Goal: Complete application form: Complete application form

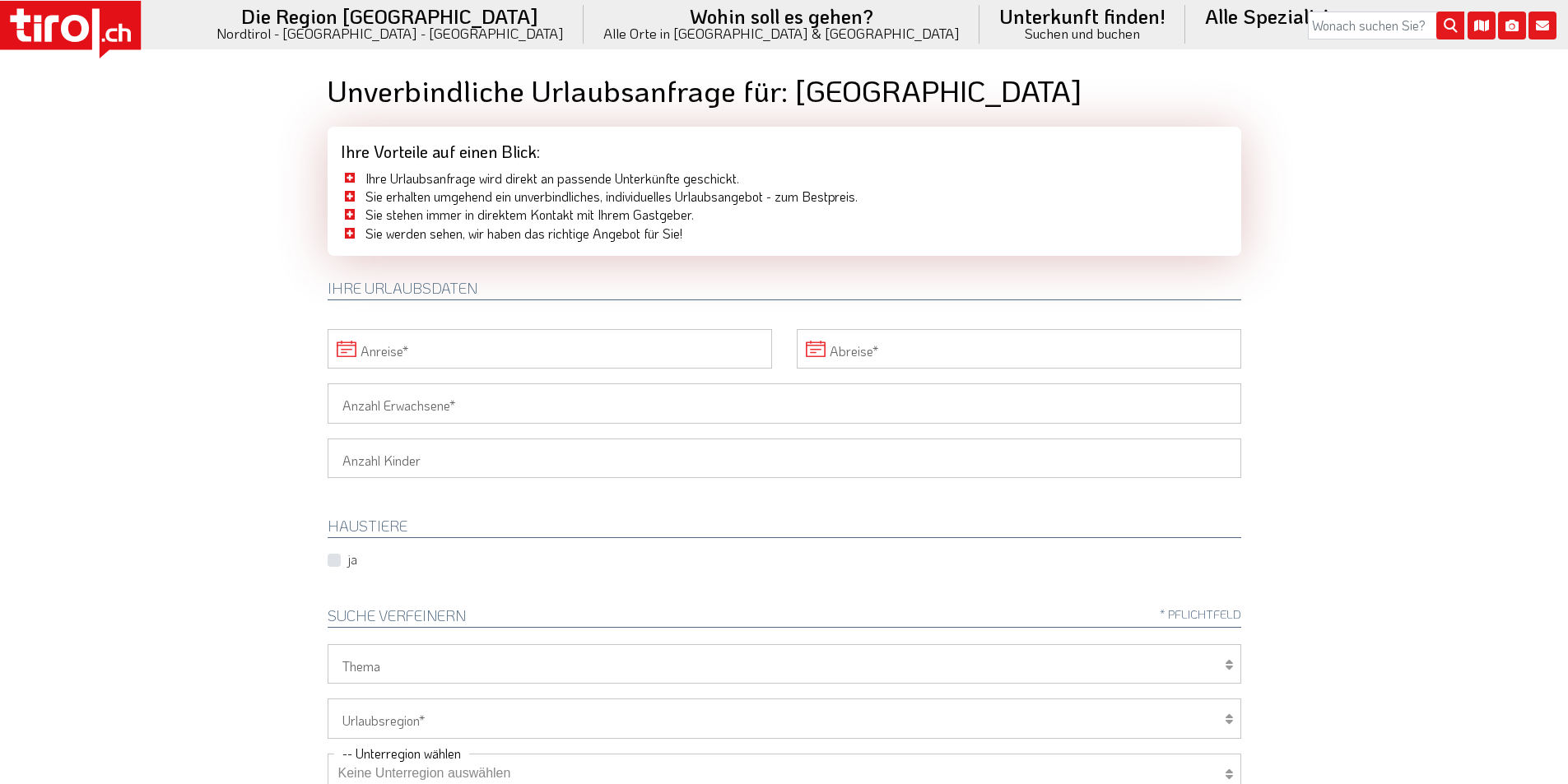
click at [584, 348] on input "Anreise" at bounding box center [549, 349] width 444 height 40
click at [815, 540] on span "28" at bounding box center [816, 537] width 32 height 32
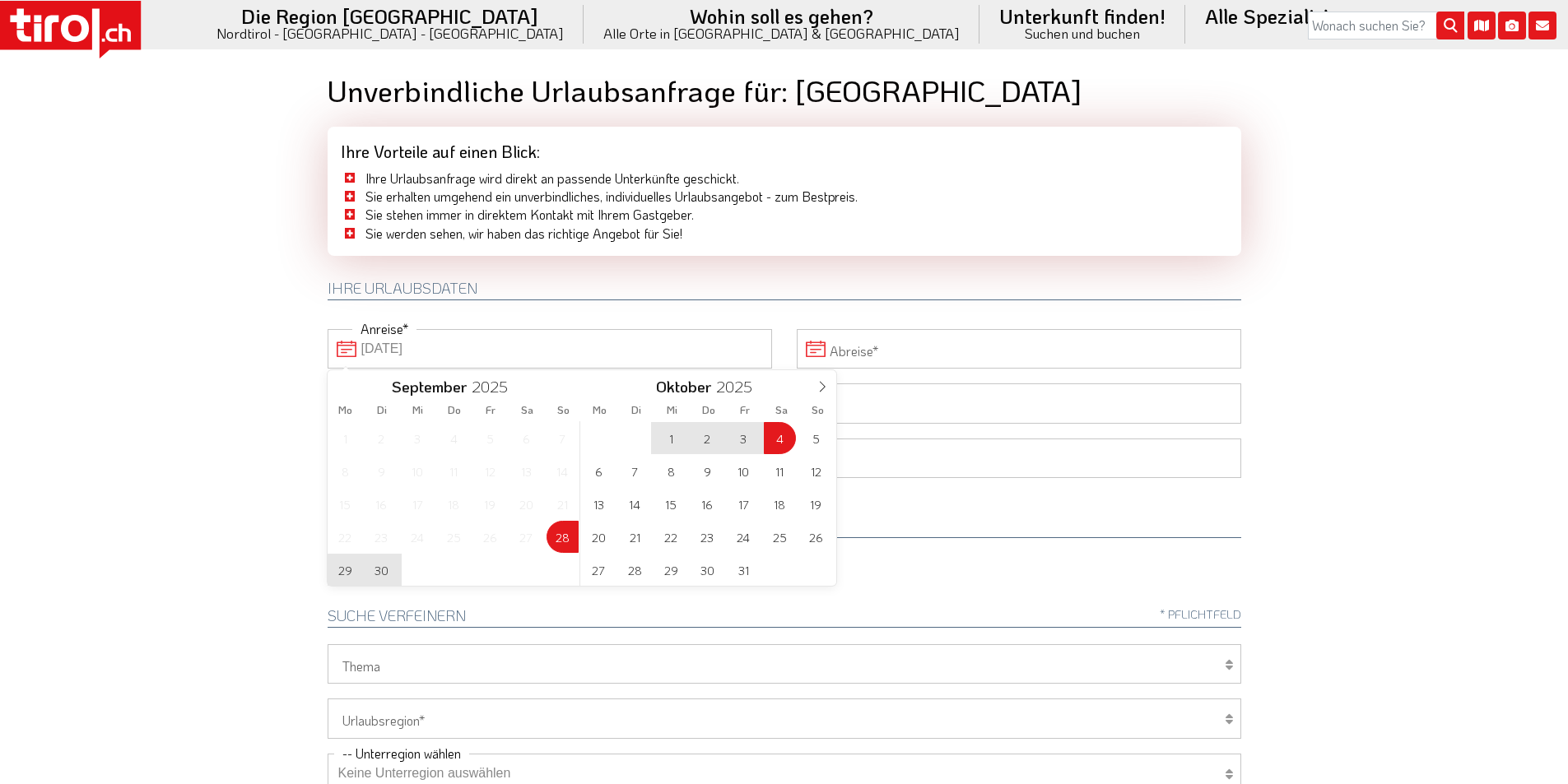
click at [778, 441] on span "4" at bounding box center [780, 439] width 32 height 32
type input "[DATE]"
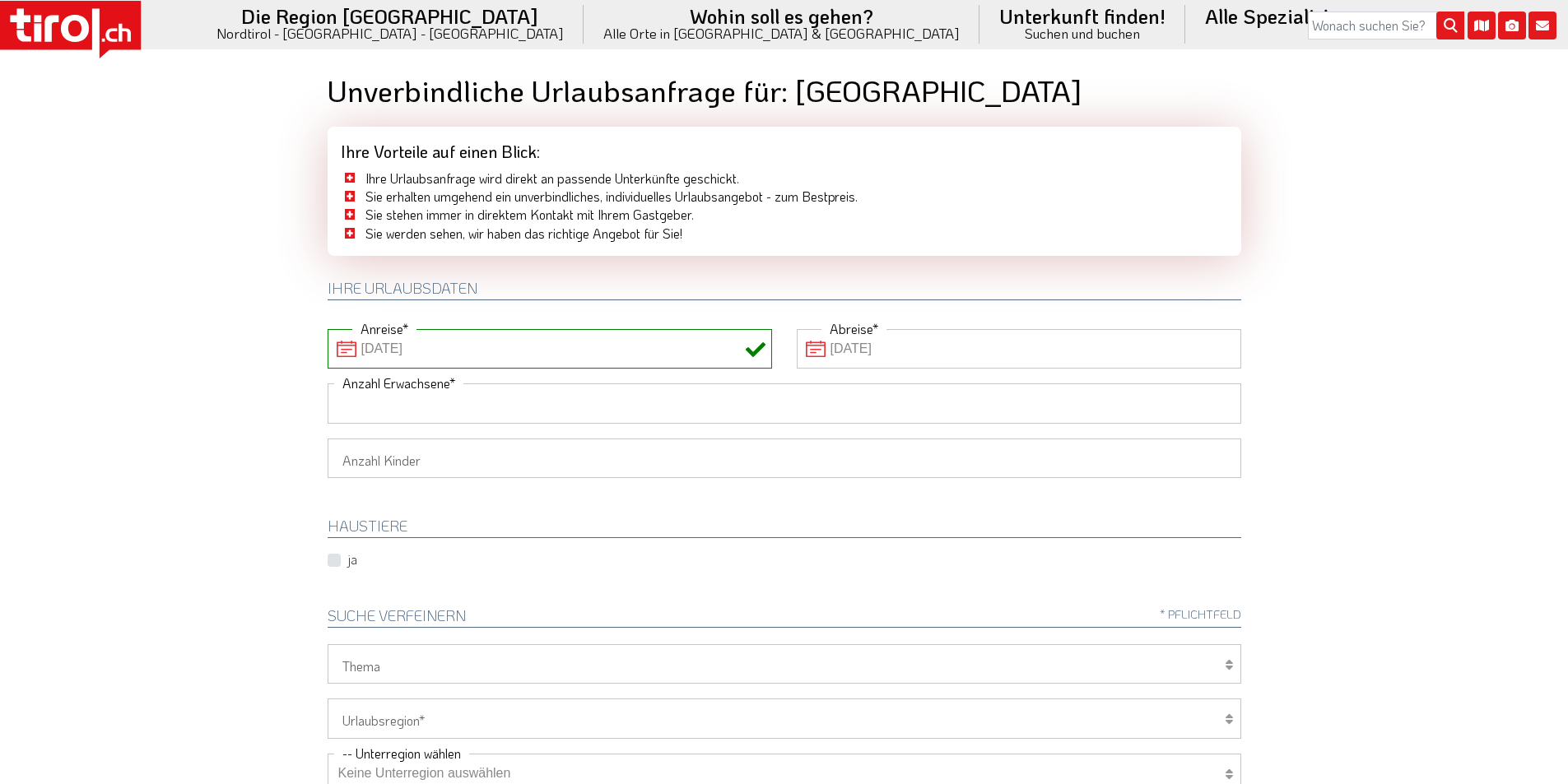
drag, startPoint x: 343, startPoint y: 411, endPoint x: 249, endPoint y: 391, distance: 96.1
click at [343, 411] on input "Anzahl Erwachsene" at bounding box center [784, 403] width 913 height 40
type input "2"
click at [220, 385] on body ".st0{fill:#FFFFFF}.st1{fill:#E31017} Die Region [GEOGRAPHIC_DATA] [GEOGRAPHIC_D…" at bounding box center [784, 392] width 1568 height 784
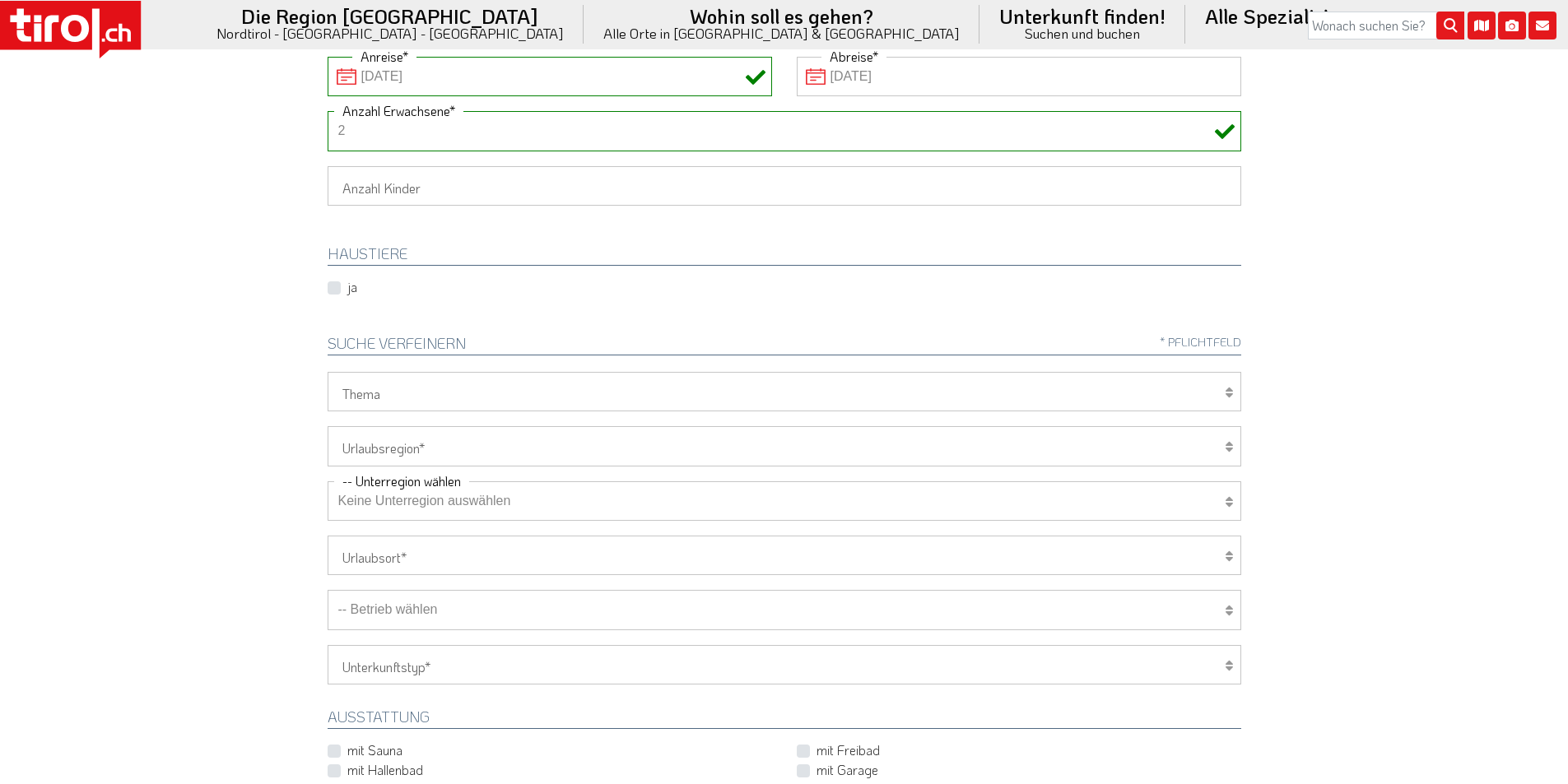
scroll to position [411, 0]
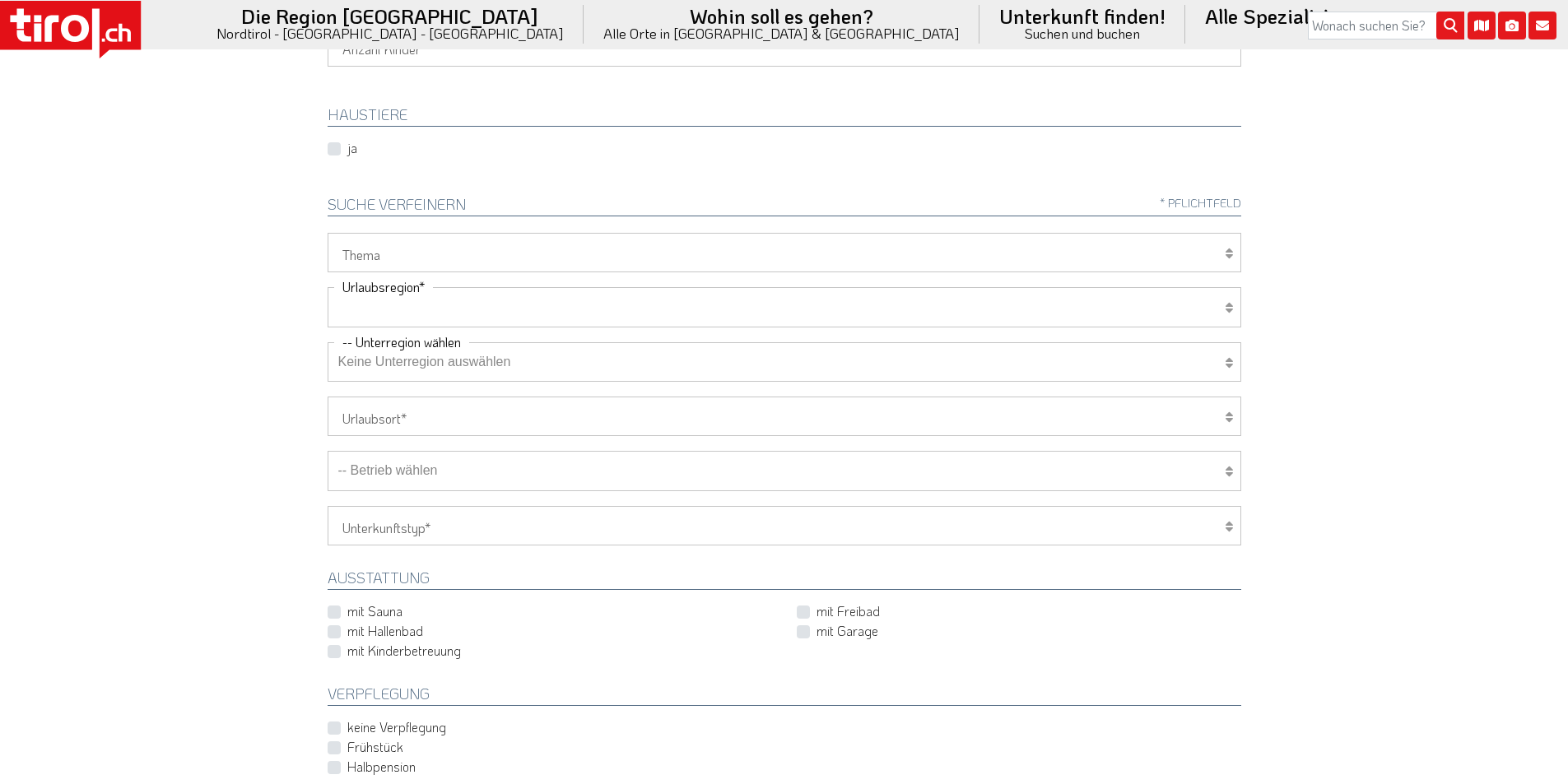
click at [379, 304] on select "[GEOGRAPHIC_DATA]/Nordtirol Osttirol [GEOGRAPHIC_DATA] Tirols Nachbarn" at bounding box center [784, 307] width 913 height 40
select select "7272"
click at [327, 287] on select "[GEOGRAPHIC_DATA]/Nordtirol Osttirol [GEOGRAPHIC_DATA] Tirols Nachbarn" at bounding box center [784, 307] width 913 height 40
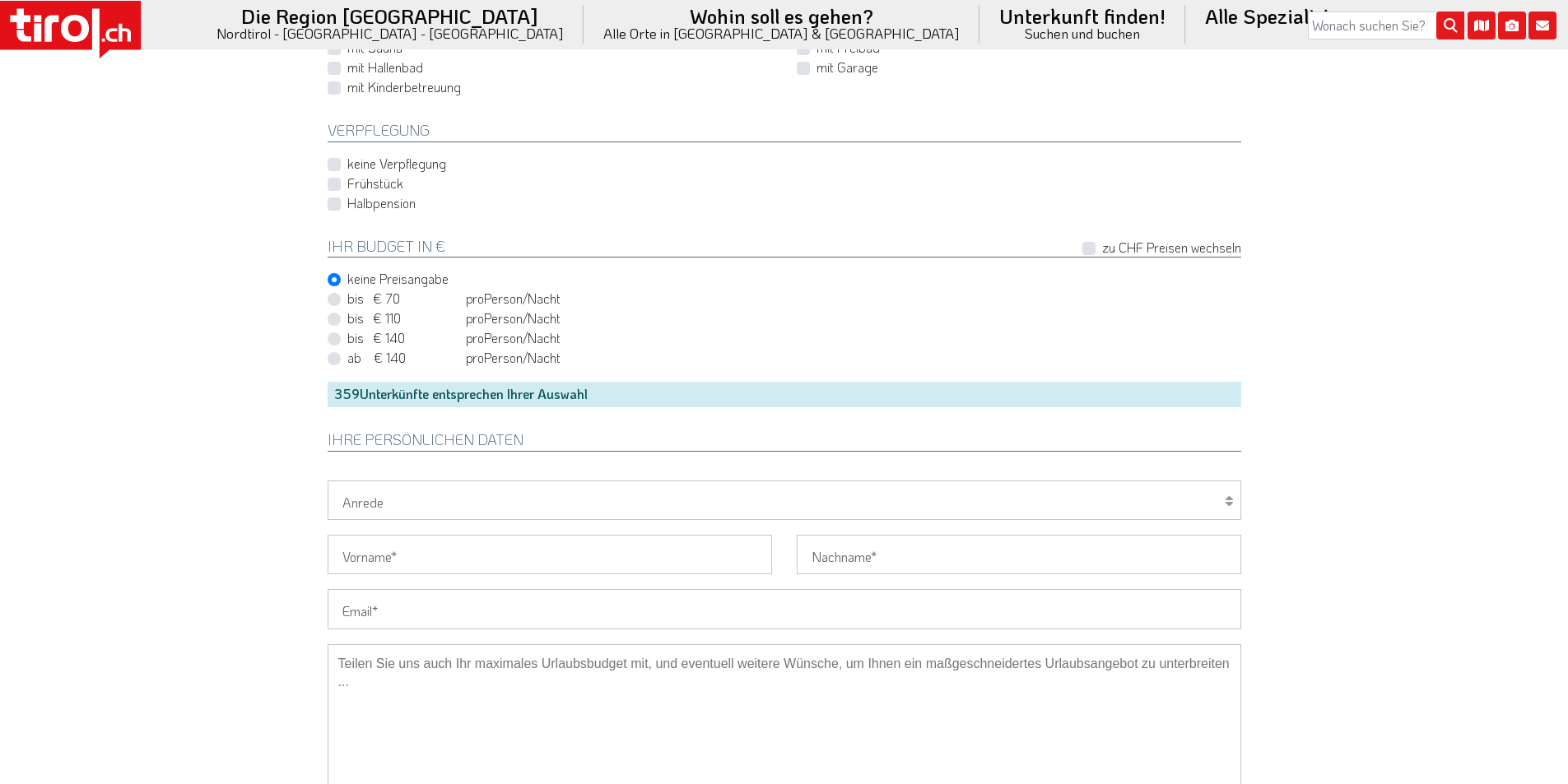
scroll to position [988, 0]
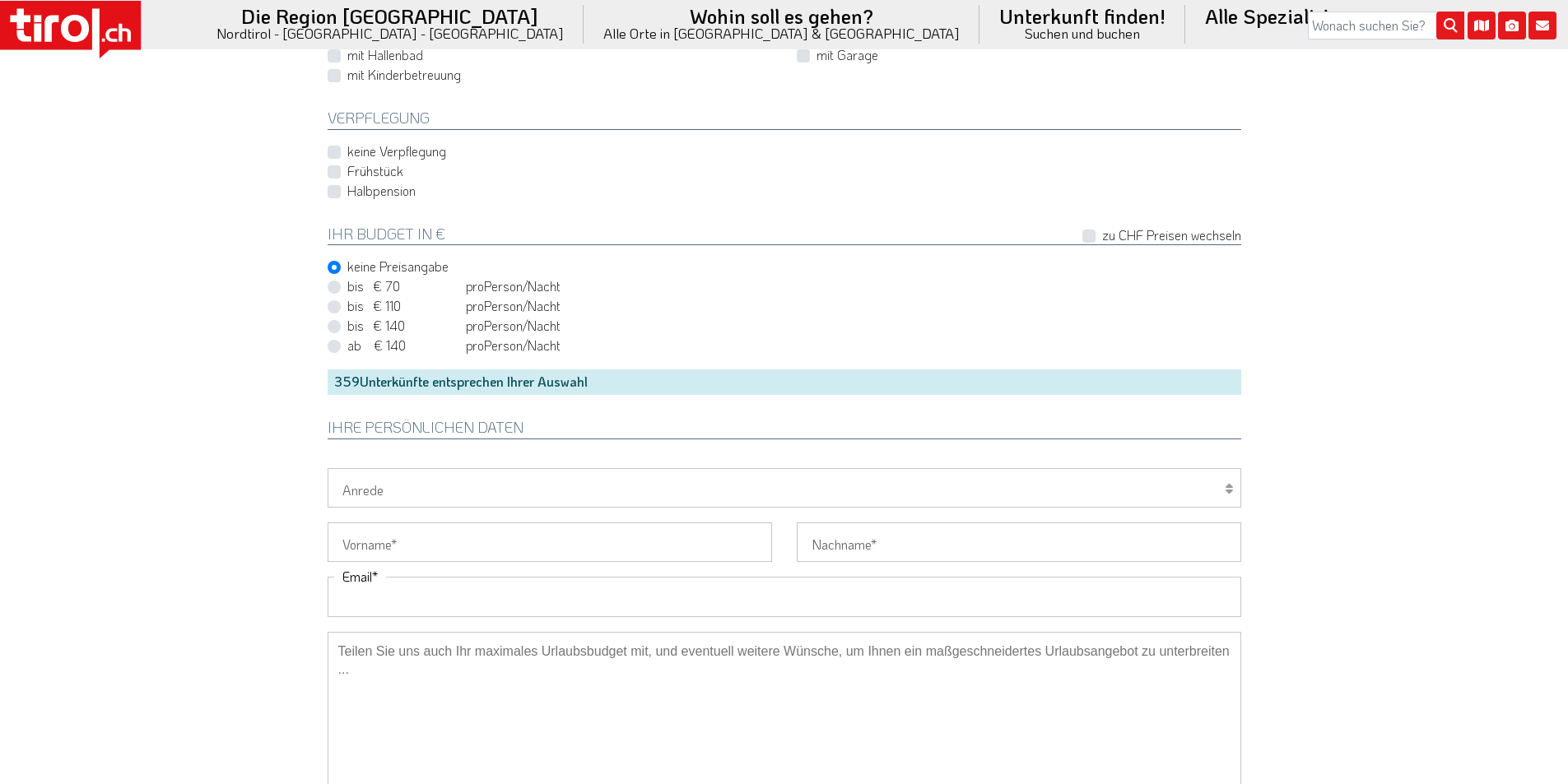
click at [367, 606] on input "Email" at bounding box center [784, 597] width 913 height 40
paste input "[EMAIL_ADDRESS][DOMAIN_NAME]"
type input "[EMAIL_ADDRESS][DOMAIN_NAME]"
drag, startPoint x: 242, startPoint y: 547, endPoint x: 246, endPoint y: 429, distance: 118.1
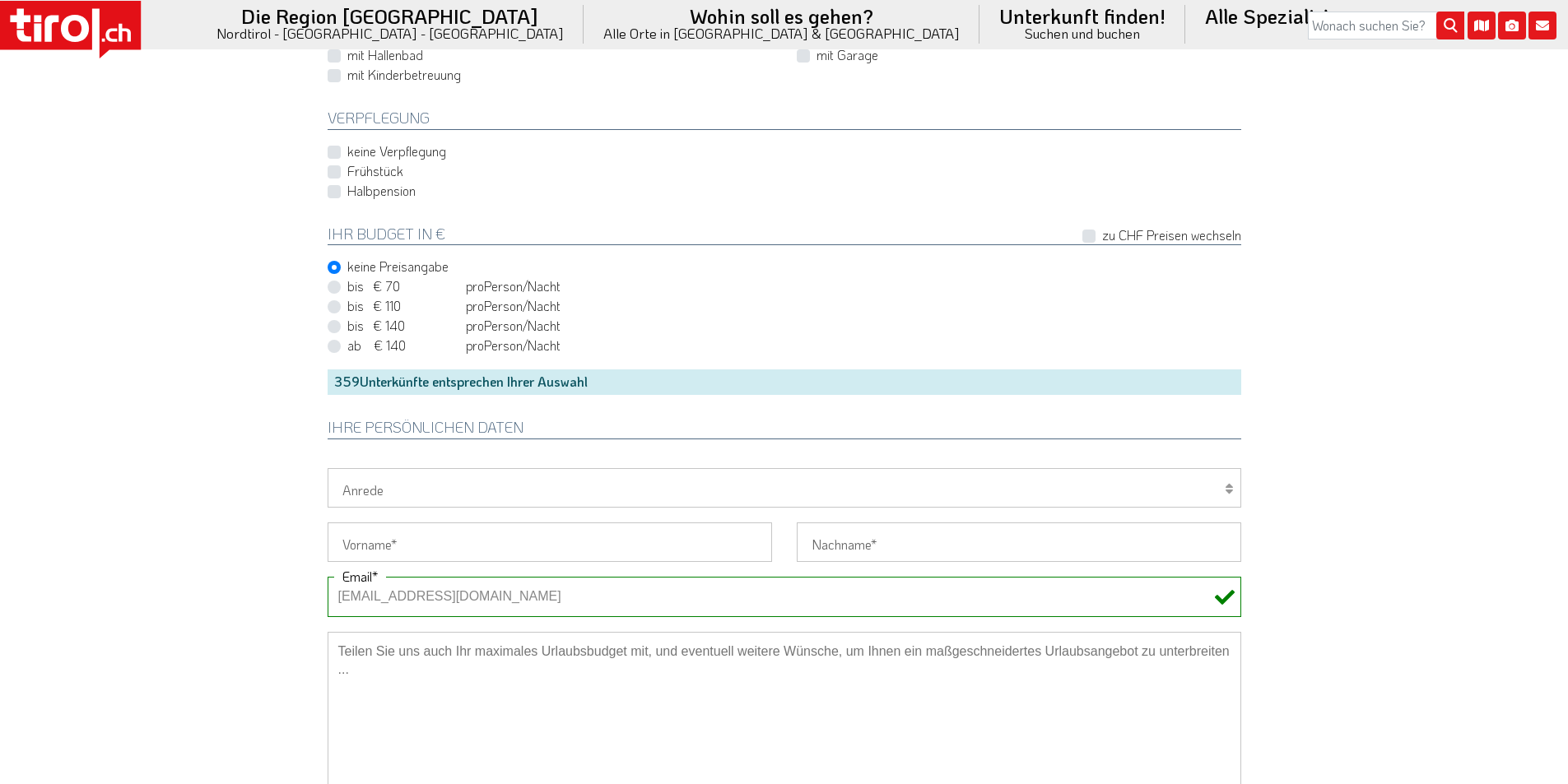
click at [379, 497] on select "Herr Frau Familie" at bounding box center [784, 488] width 913 height 40
select select "Herr"
click at [327, 468] on select "Herr Frau Familie" at bounding box center [784, 488] width 913 height 40
drag, startPoint x: 365, startPoint y: 539, endPoint x: 354, endPoint y: 537, distance: 11.2
click at [365, 539] on input "Vorname" at bounding box center [549, 542] width 444 height 40
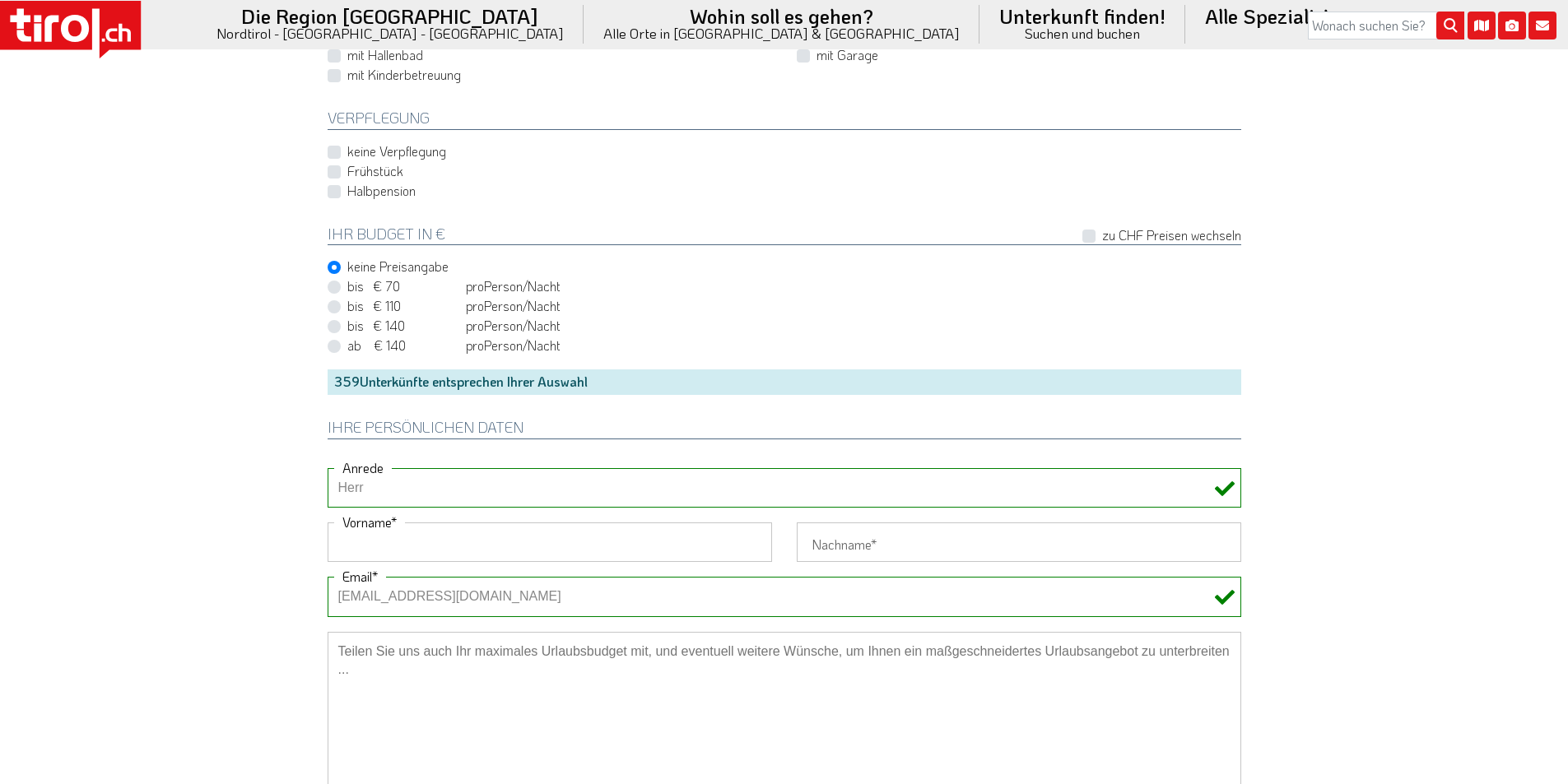
paste input "[PERSON_NAME]"
type input "[PERSON_NAME]"
drag, startPoint x: 269, startPoint y: 527, endPoint x: 192, endPoint y: 309, distance: 231.2
click at [847, 556] on input "Nachname" at bounding box center [1018, 542] width 444 height 40
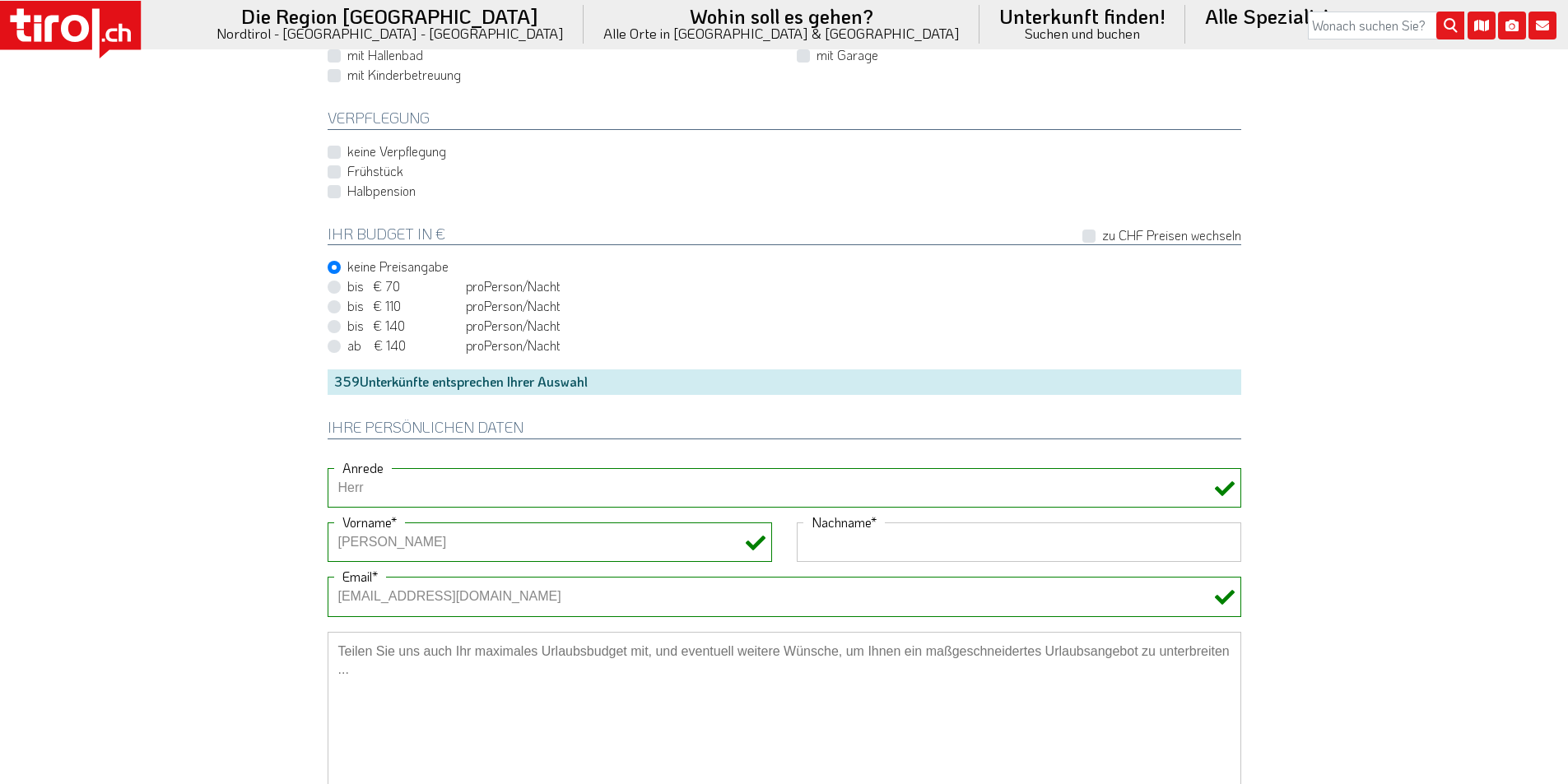
paste input "Gründler"
type input "Gründler"
click at [825, 327] on div "bis € 140 bis CHF 131 pro Person Einheit /Nacht" at bounding box center [784, 326] width 913 height 20
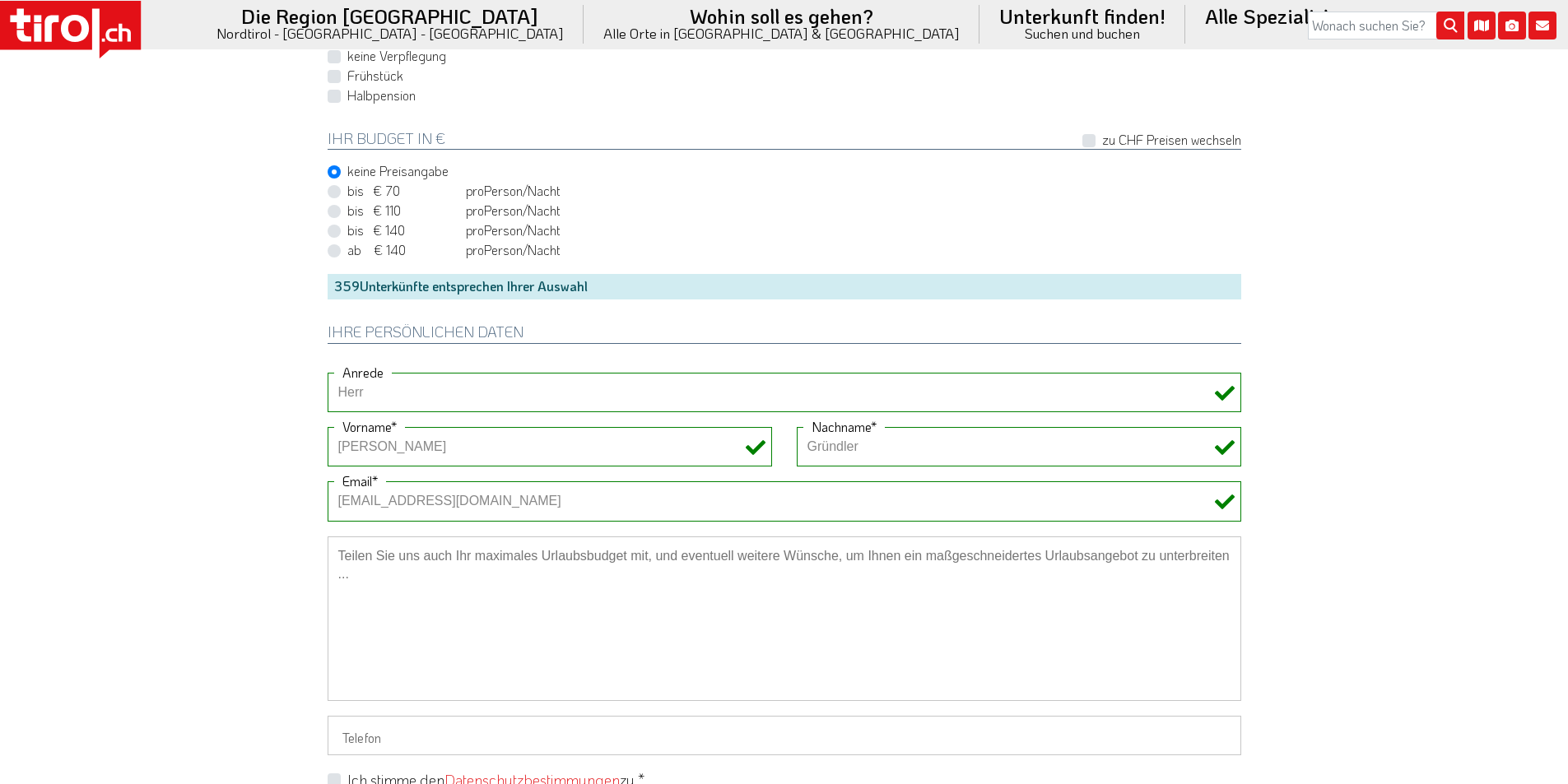
scroll to position [1234, 0]
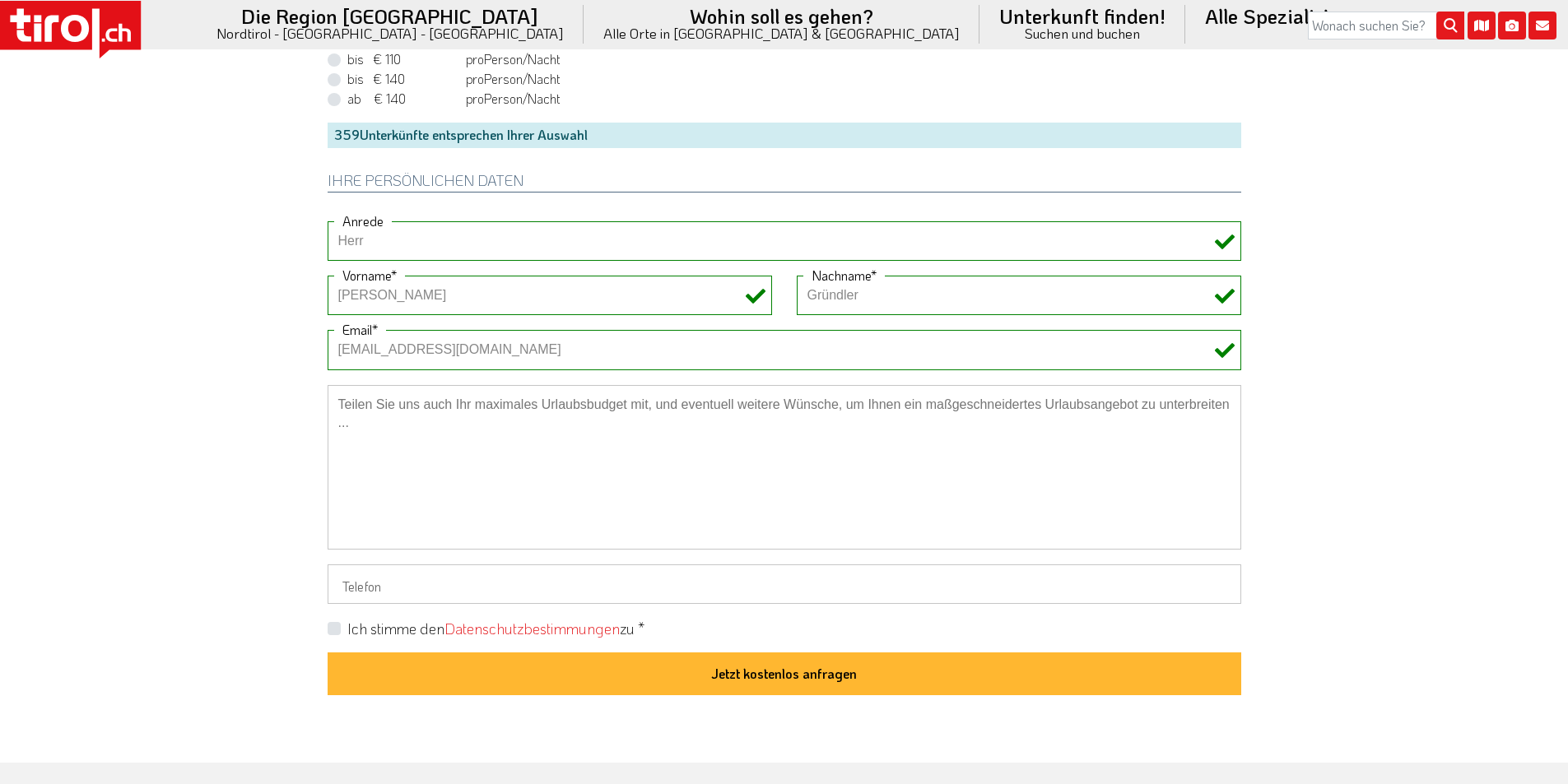
click at [461, 399] on textarea at bounding box center [784, 467] width 913 height 165
paste textarea "Mit Wellnessbereich drinnen und draußen"
type textarea "Mit Wellnessbereich drinnen und draußen"
click at [347, 627] on label "Ich stimme den Datenschutzbestimmungen zu *" at bounding box center [496, 629] width 297 height 21
click at [338, 627] on input "Ich stimme den Datenschutzbestimmungen zu *" at bounding box center [788, 628] width 913 height 10
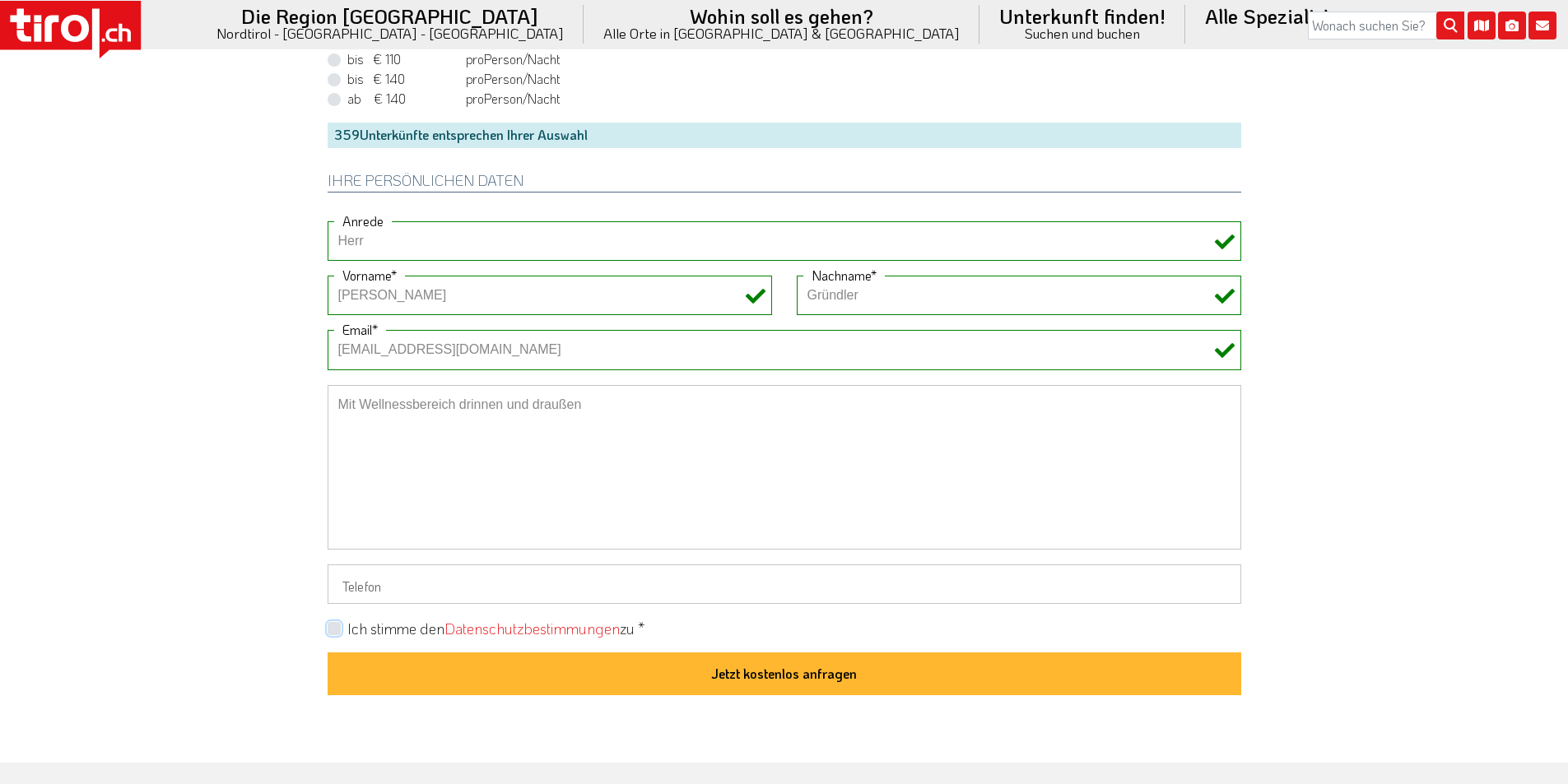
checkbox input "true"
click at [339, 406] on textarea "Mit Wellnessbereich drinnen und draußen" at bounding box center [784, 467] width 913 height 165
click at [671, 411] on textarea "Adults only. Mit Wellnessbereich drinnen und draußen" at bounding box center [784, 467] width 913 height 165
type textarea "Adults only. Mit Wellnessbereich drinnen und draußen."
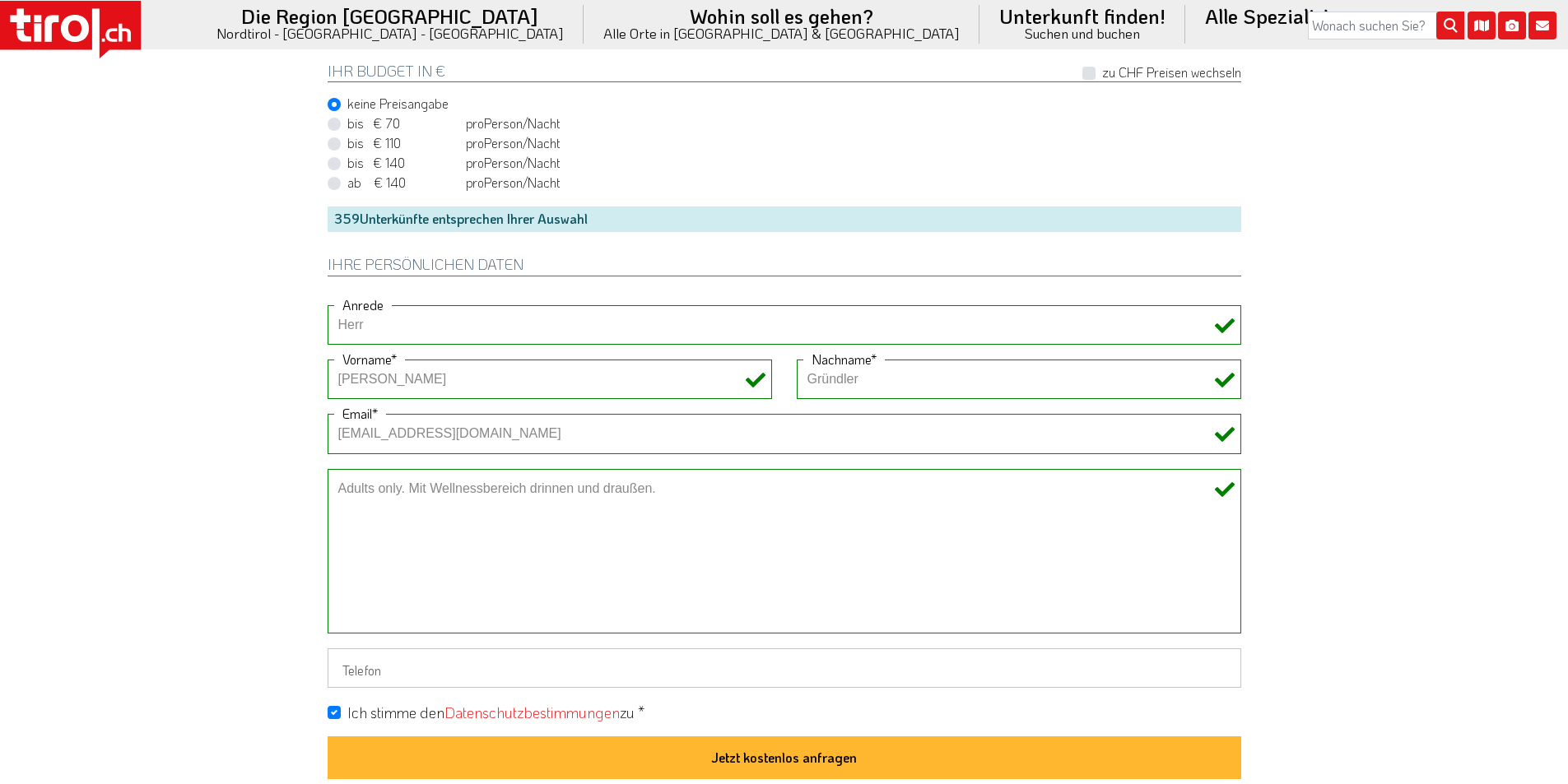
scroll to position [1069, 0]
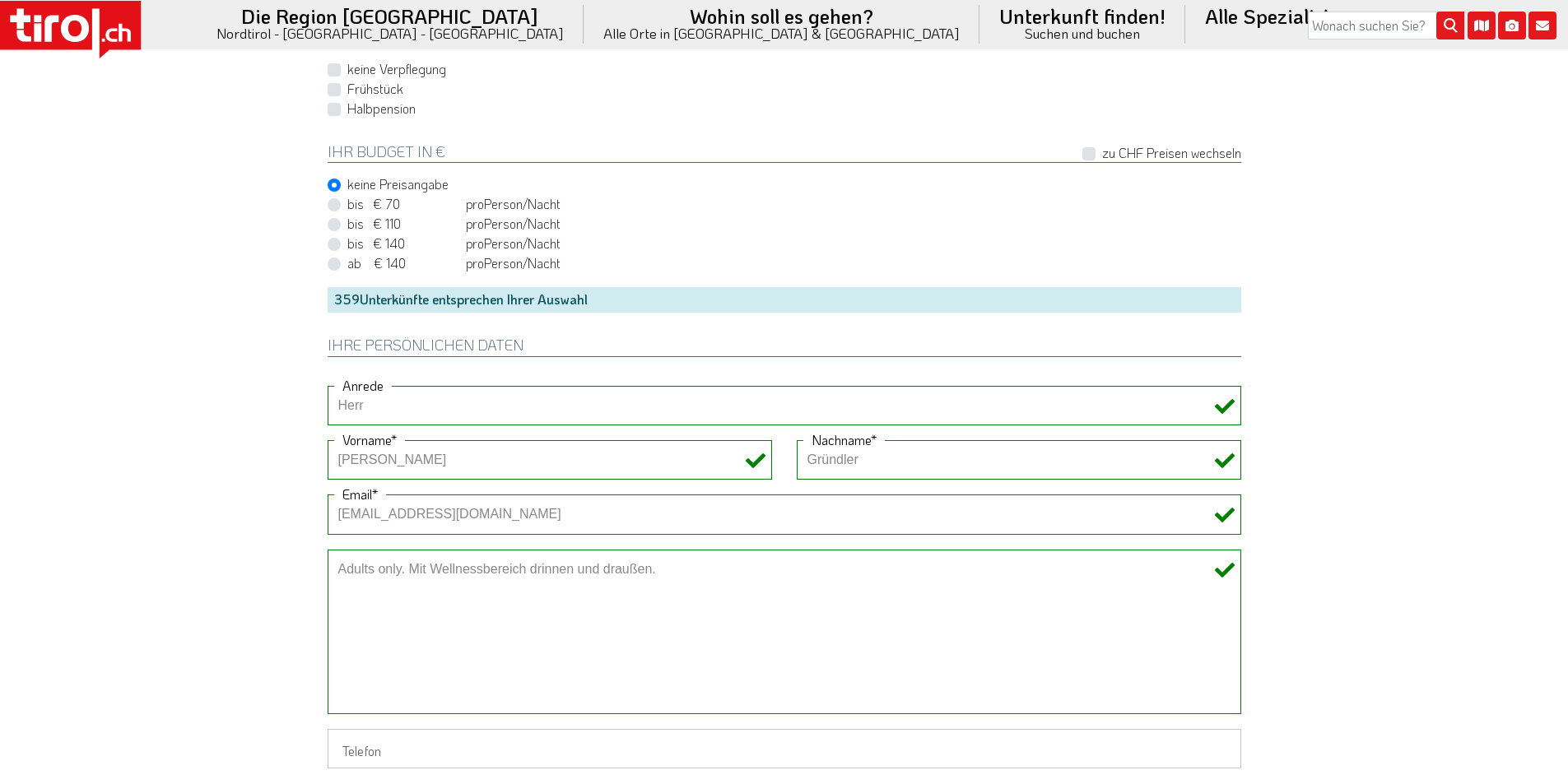
click at [347, 112] on label "Halbpension" at bounding box center [382, 108] width 69 height 18
click at [332, 112] on input "Halbpension" at bounding box center [788, 108] width 913 height 10
checkbox input "true"
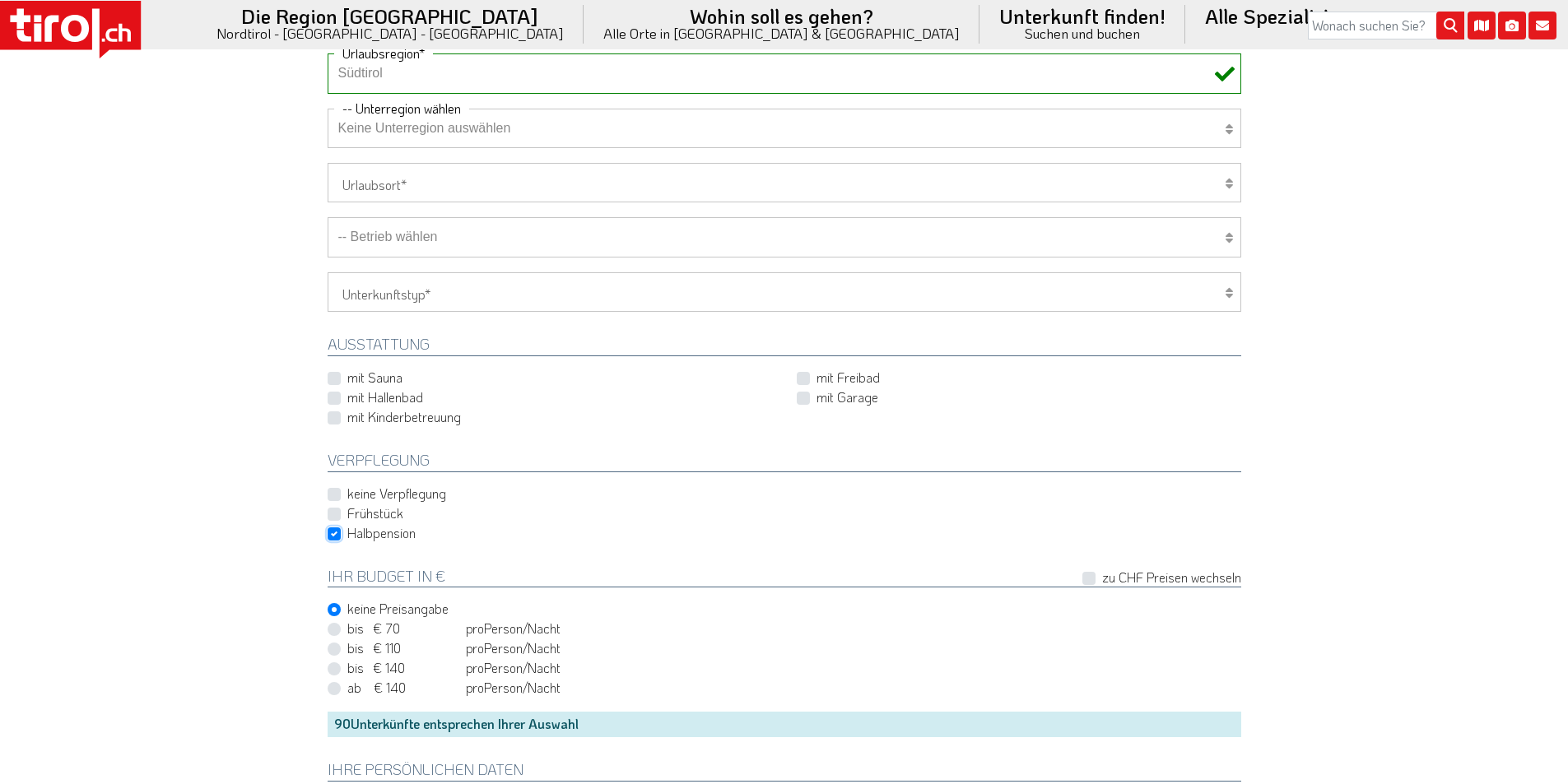
scroll to position [576, 0]
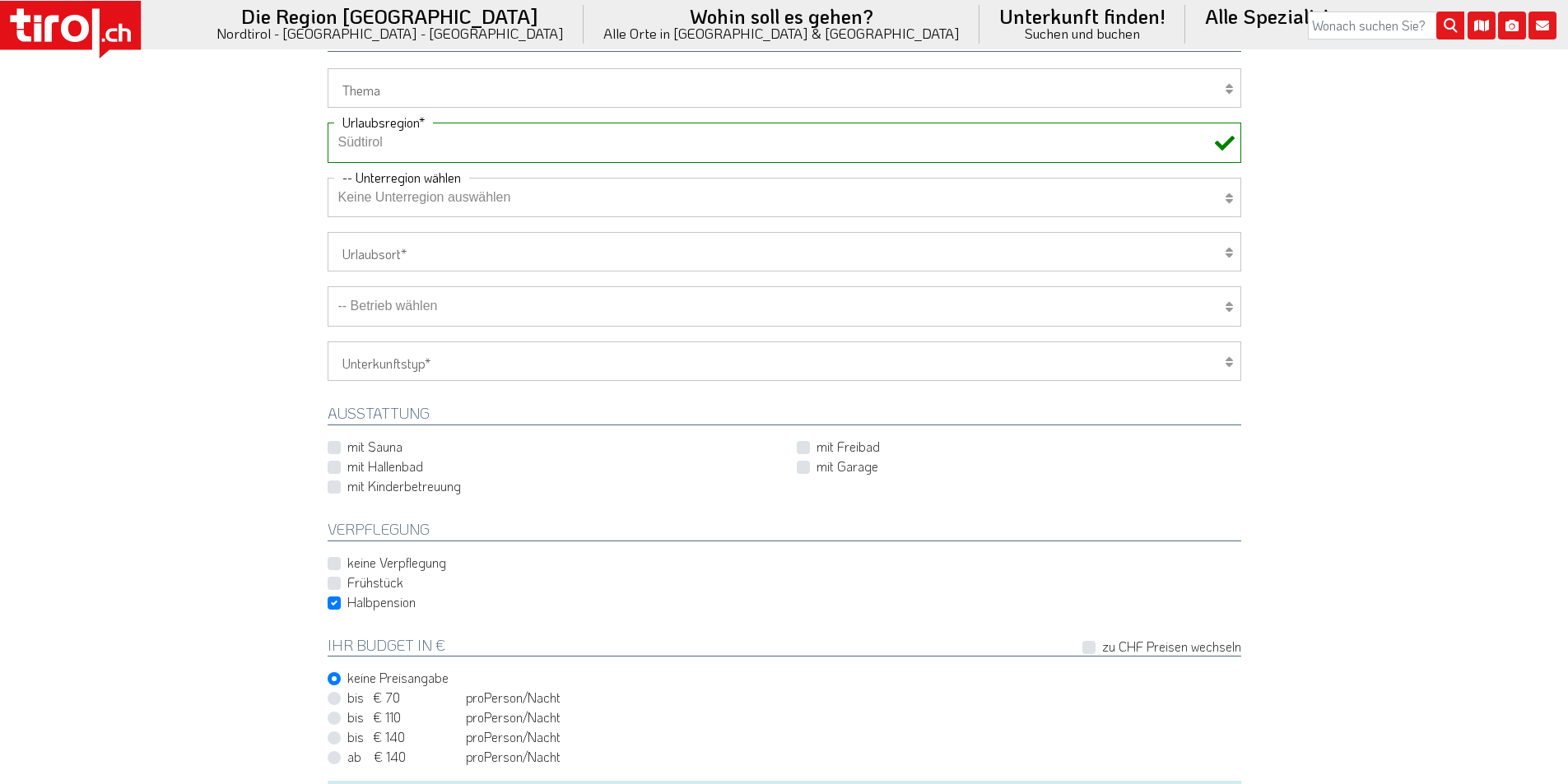
click at [445, 311] on select "-- Betrieb wählen ABINEA Dolomiti Romantic SPA Hotel [GEOGRAPHIC_DATA] - Oetz A…" at bounding box center [784, 306] width 913 height 40
click at [327, 286] on select "-- Betrieb wählen ABINEA Dolomiti Romantic SPA Hotel [GEOGRAPHIC_DATA] - Oetz A…" at bounding box center [784, 306] width 913 height 40
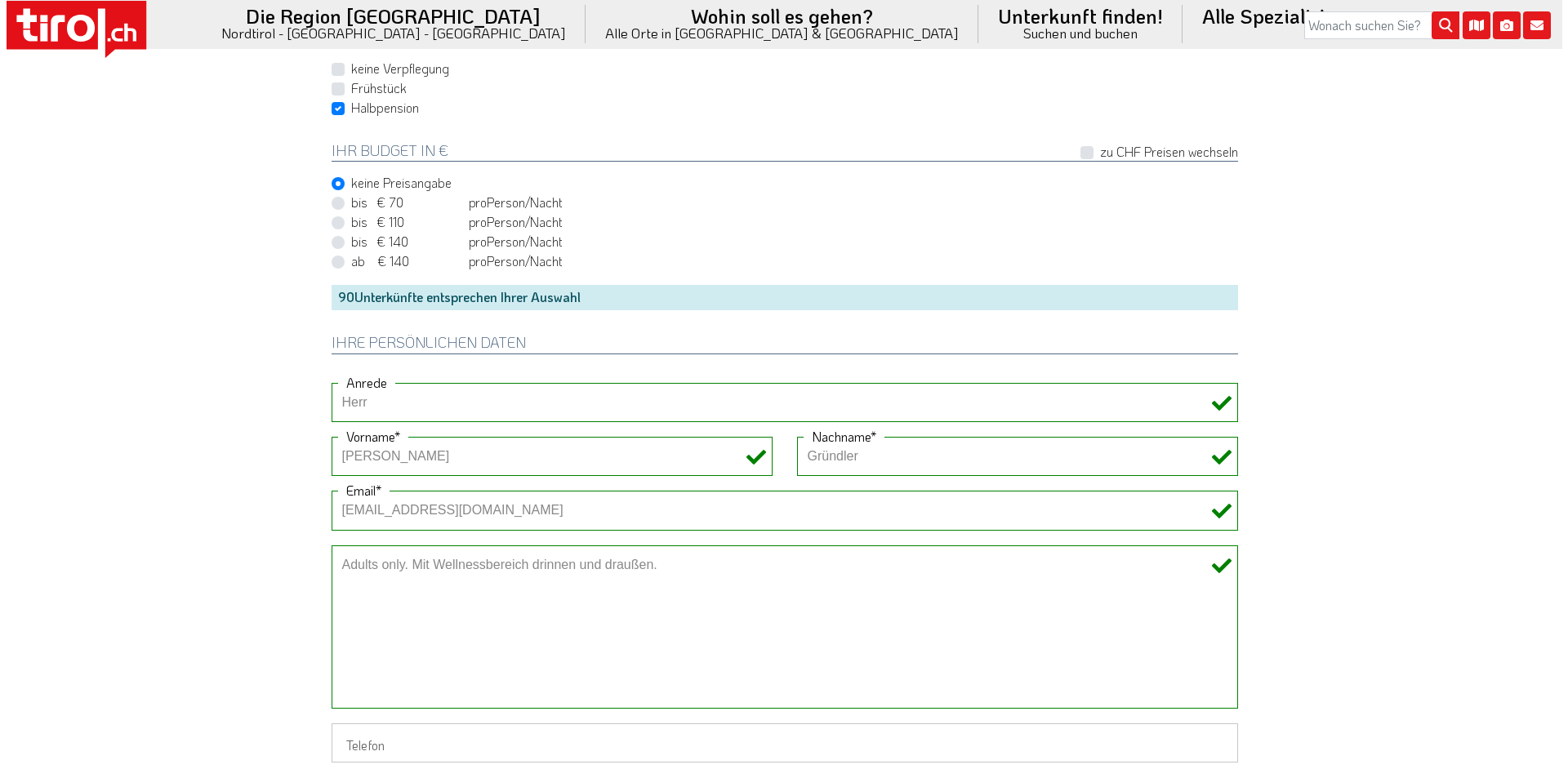
scroll to position [1388, 0]
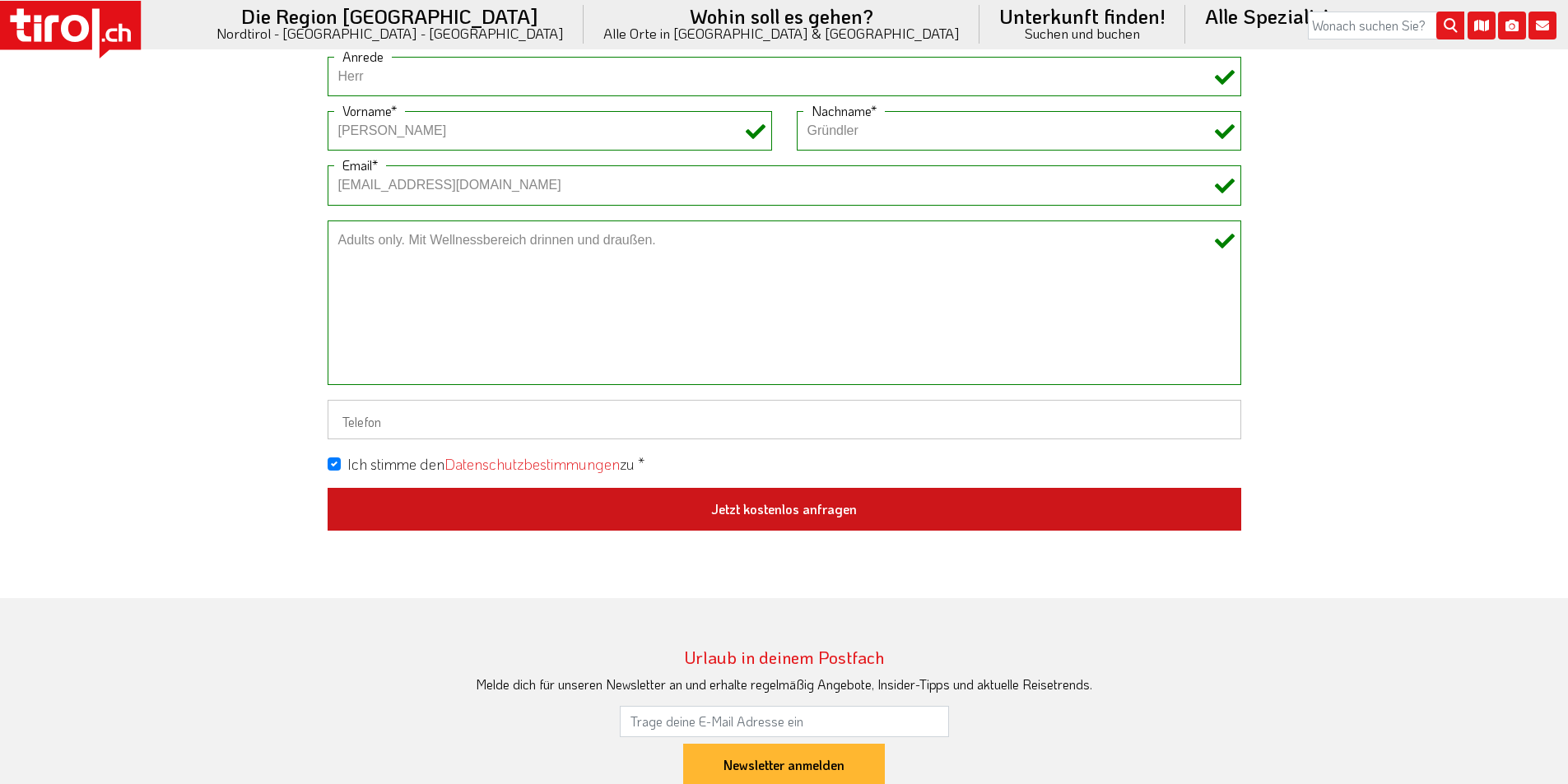
click at [717, 512] on button "Jetzt kostenlos anfragen" at bounding box center [784, 509] width 913 height 43
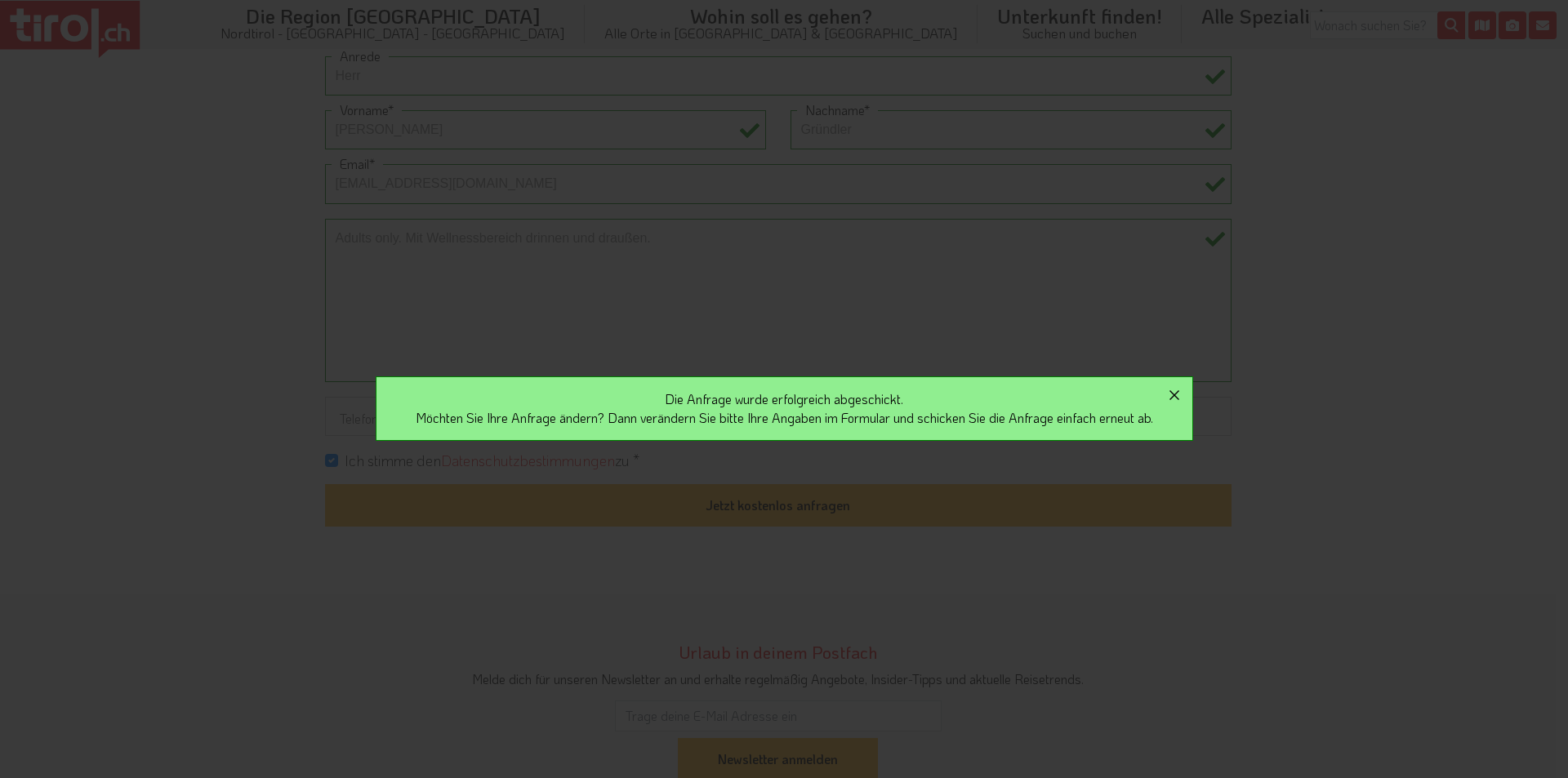
click at [1179, 393] on icon "button" at bounding box center [1174, 395] width 9 height 9
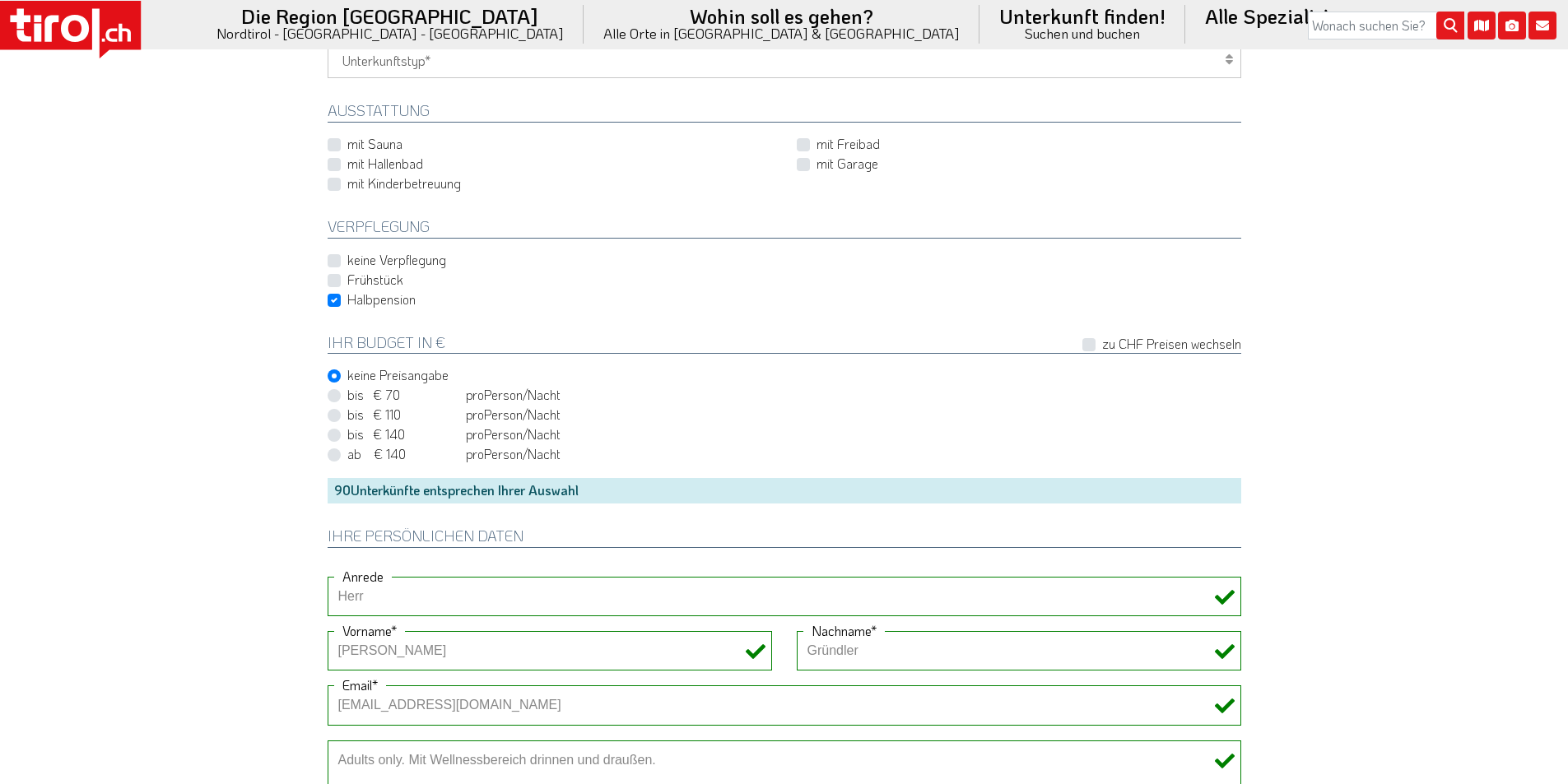
scroll to position [740, 0]
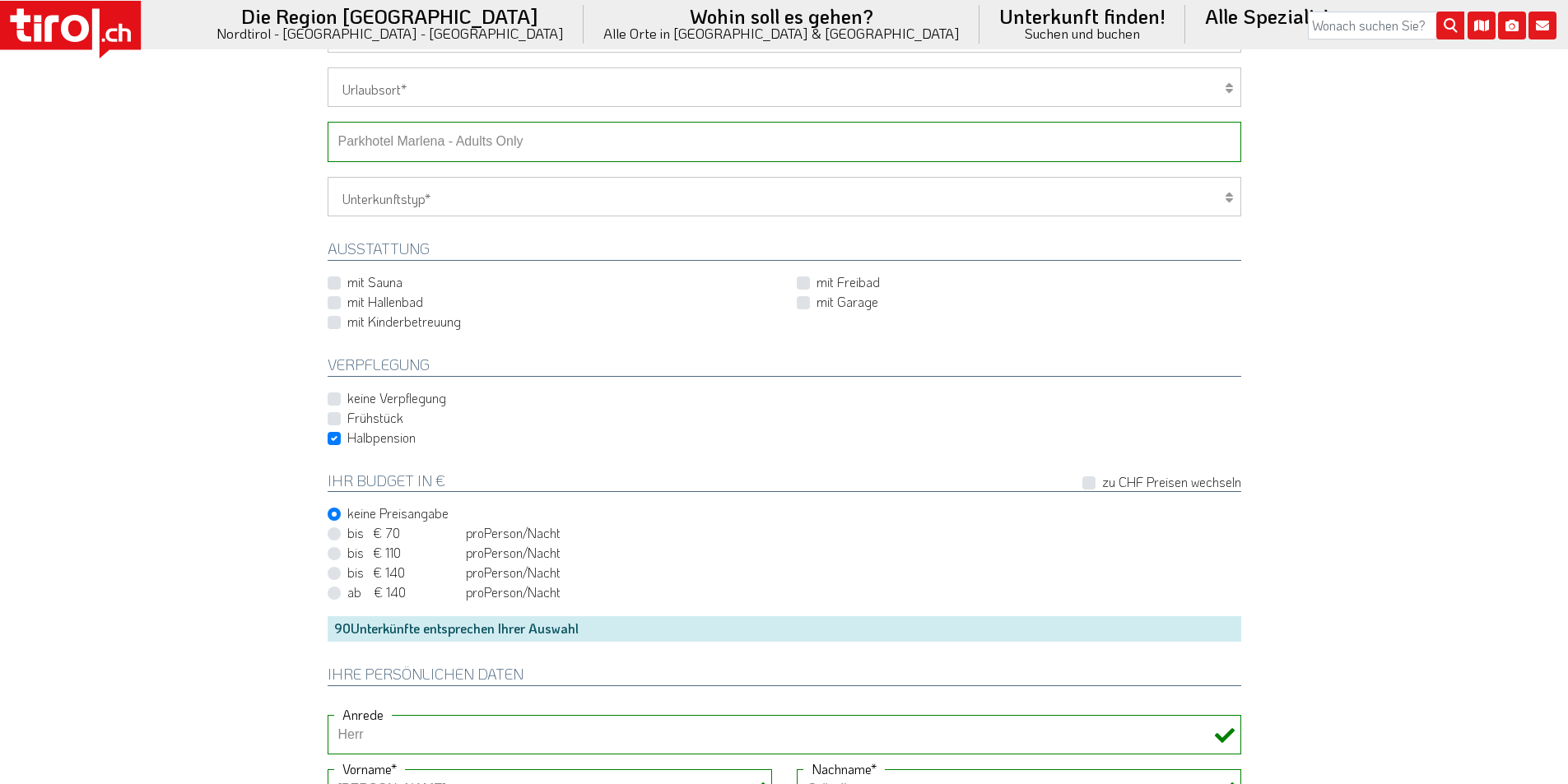
click at [468, 139] on select "-- Betrieb wählen ABINEA Dolomiti Romantic SPA Hotel [GEOGRAPHIC_DATA] - Oetz A…" at bounding box center [784, 142] width 913 height 40
select select "29479"
click at [327, 122] on select "-- Betrieb wählen ABINEA Dolomiti Romantic SPA Hotel [GEOGRAPHIC_DATA] - Oetz A…" at bounding box center [784, 142] width 913 height 40
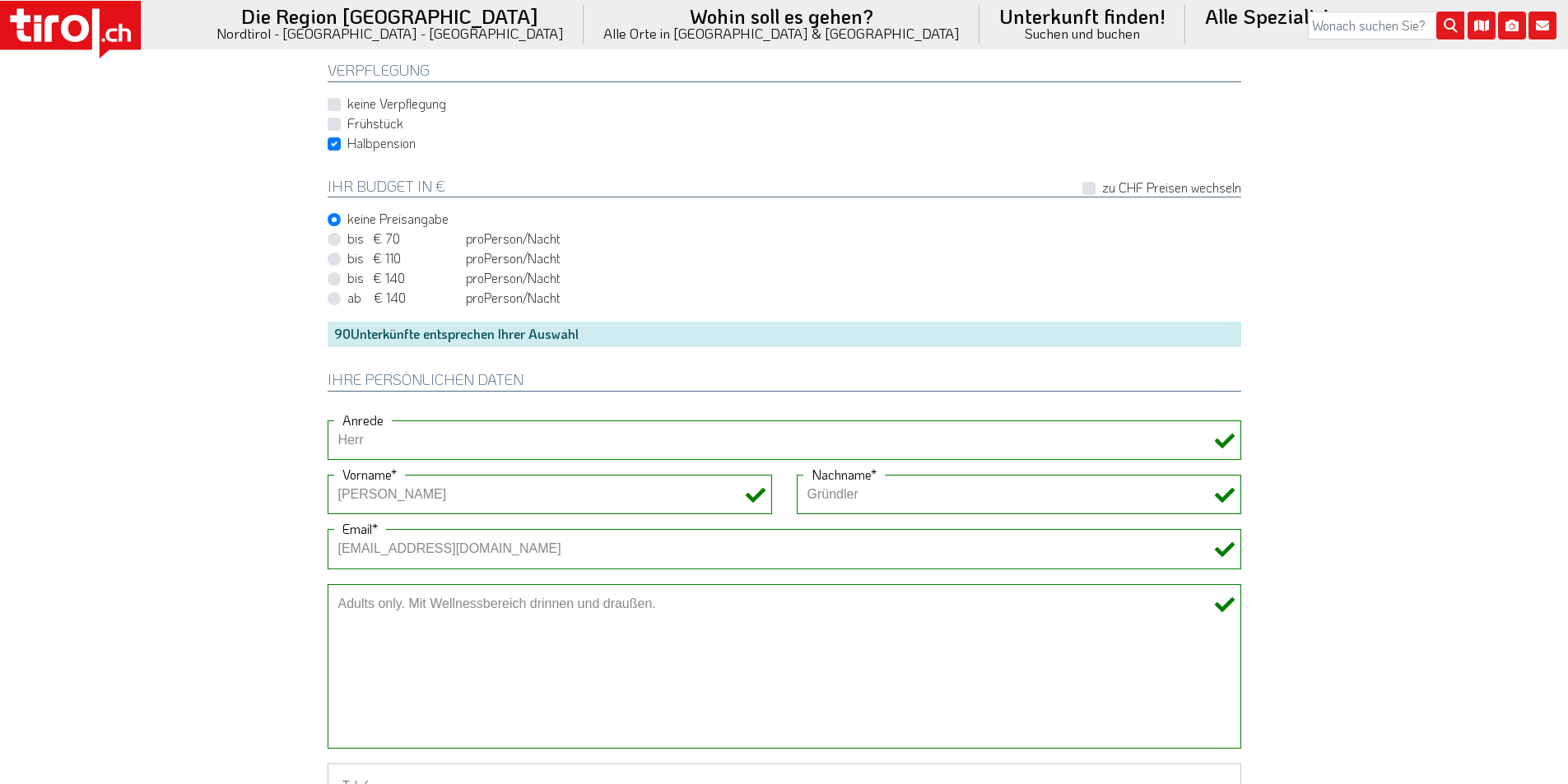
scroll to position [1399, 0]
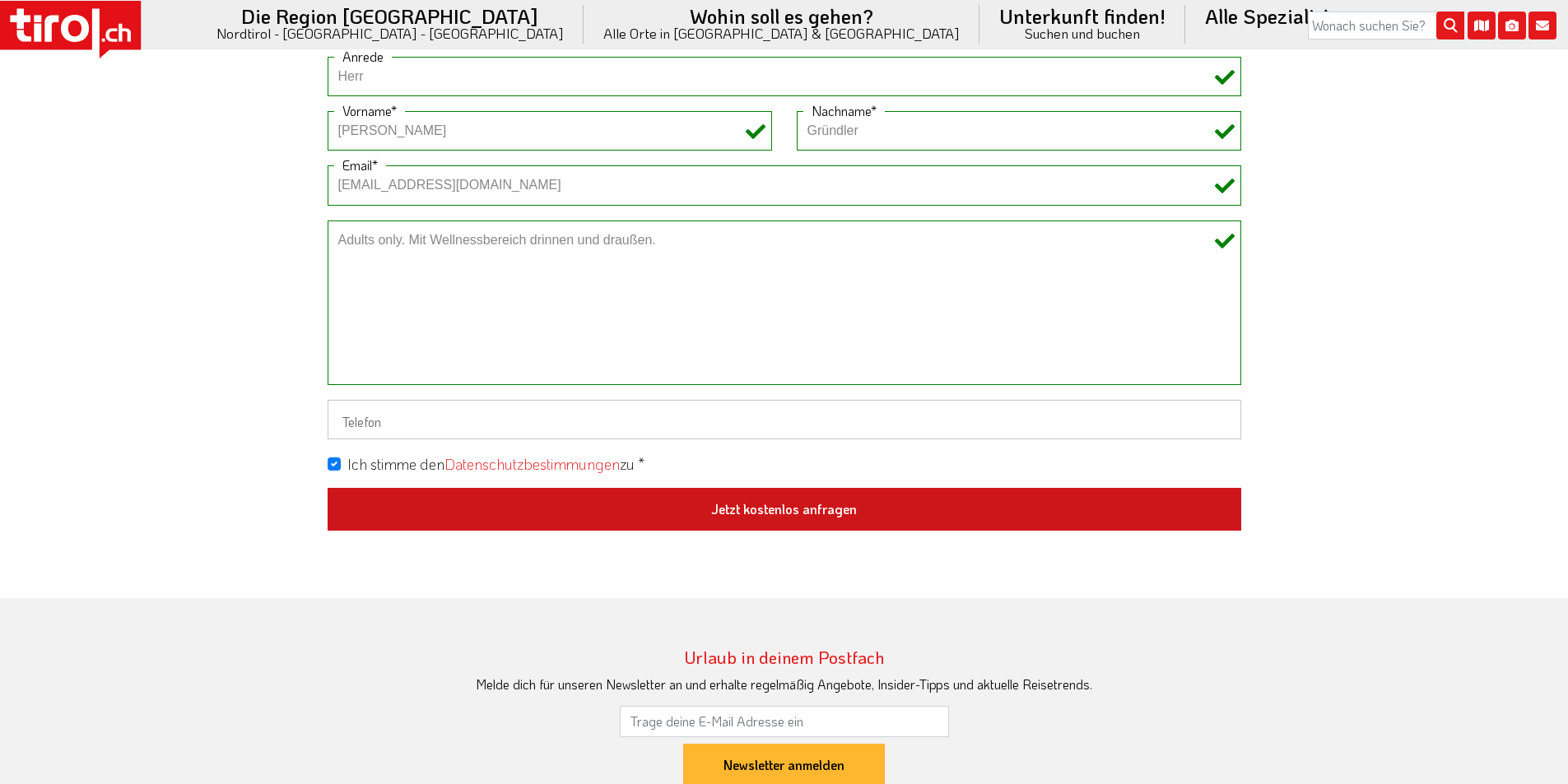
click at [792, 512] on button "Jetzt kostenlos anfragen" at bounding box center [784, 509] width 913 height 43
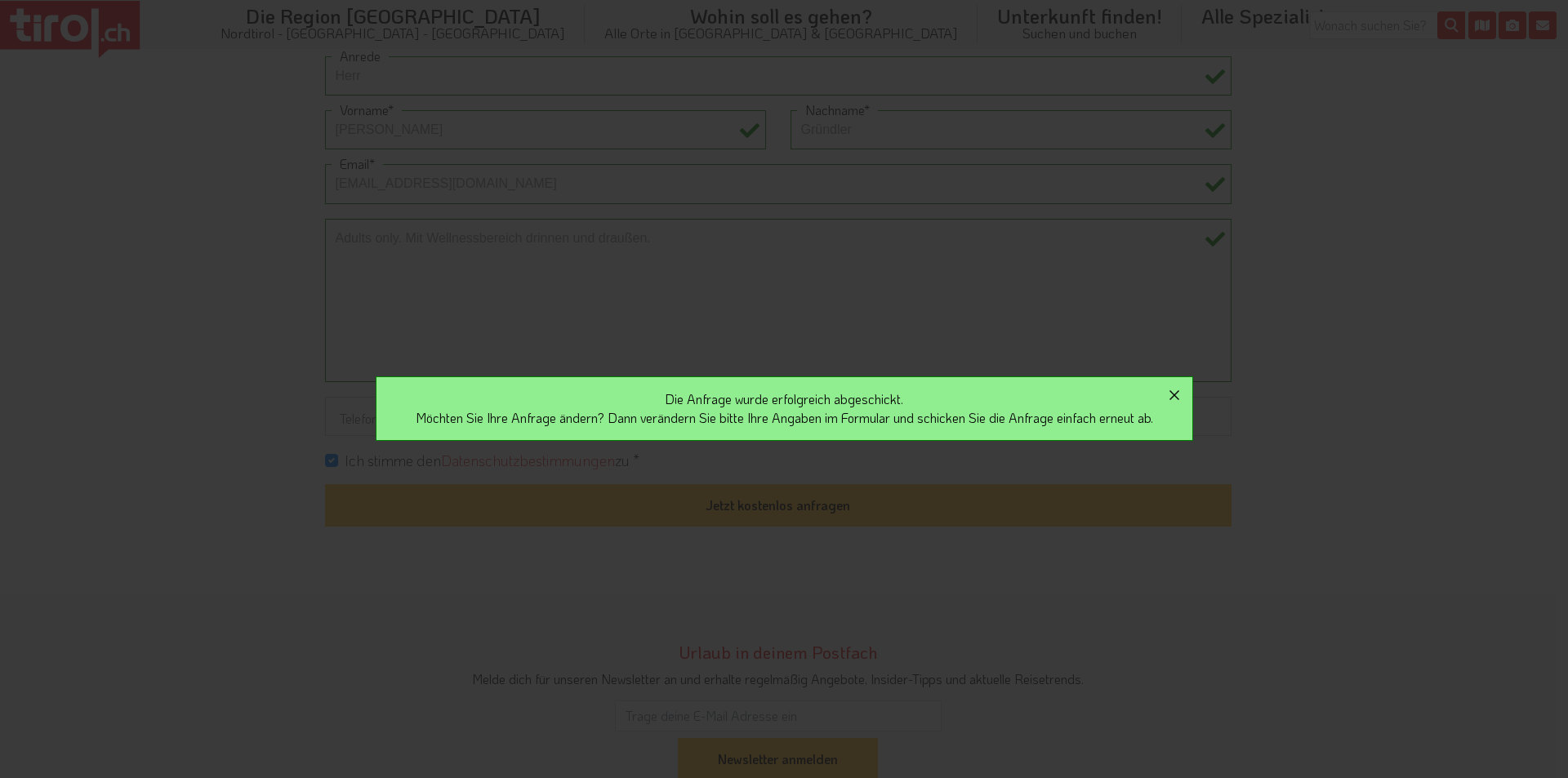
click at [1181, 392] on icon "button" at bounding box center [1173, 395] width 20 height 20
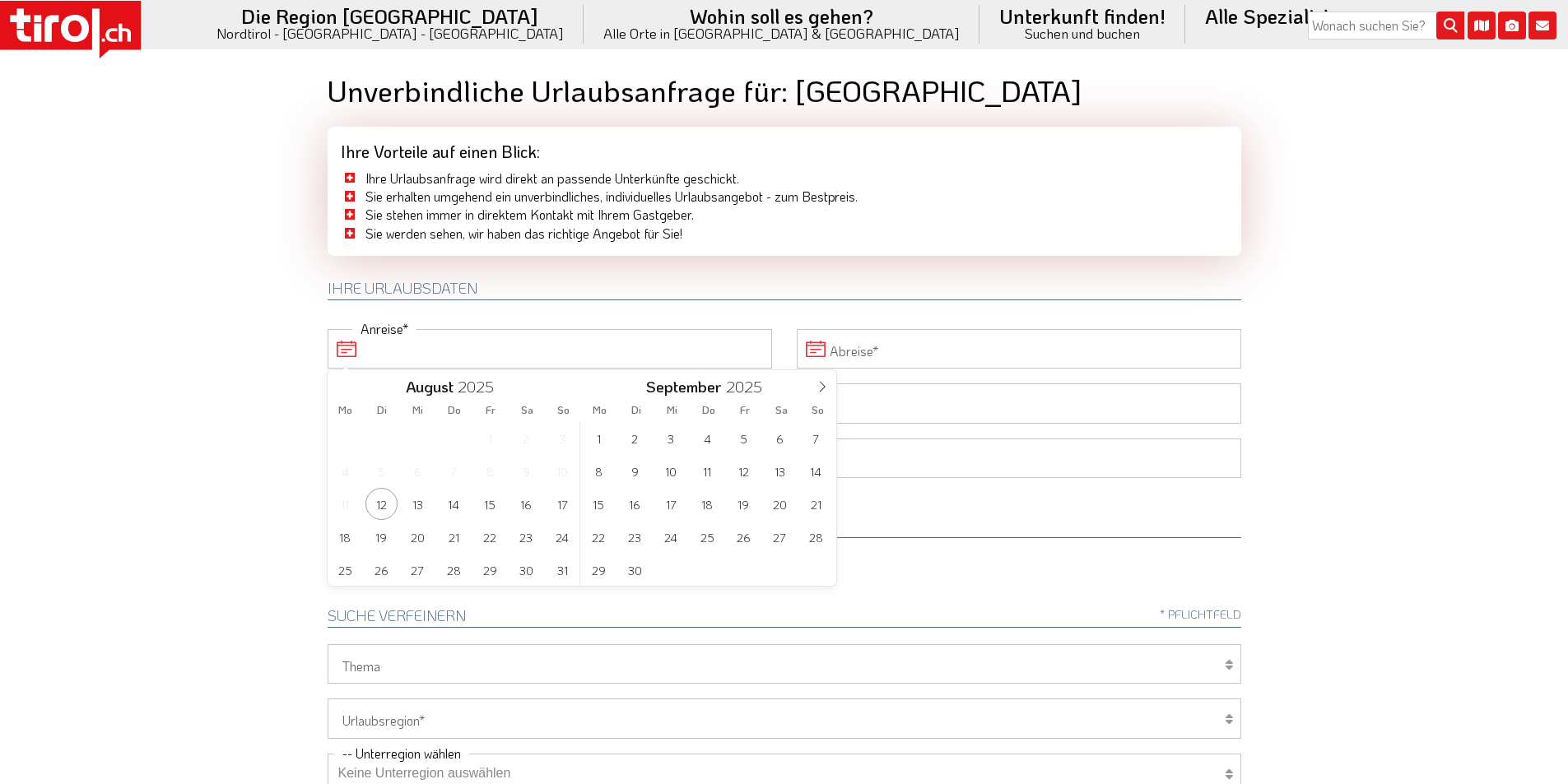
click at [447, 348] on input "Anreise" at bounding box center [549, 349] width 444 height 40
click at [418, 539] on span "20" at bounding box center [418, 537] width 32 height 32
click at [559, 531] on span "24" at bounding box center [562, 537] width 32 height 32
type input "20-08-2025"
type input "24-08-2025"
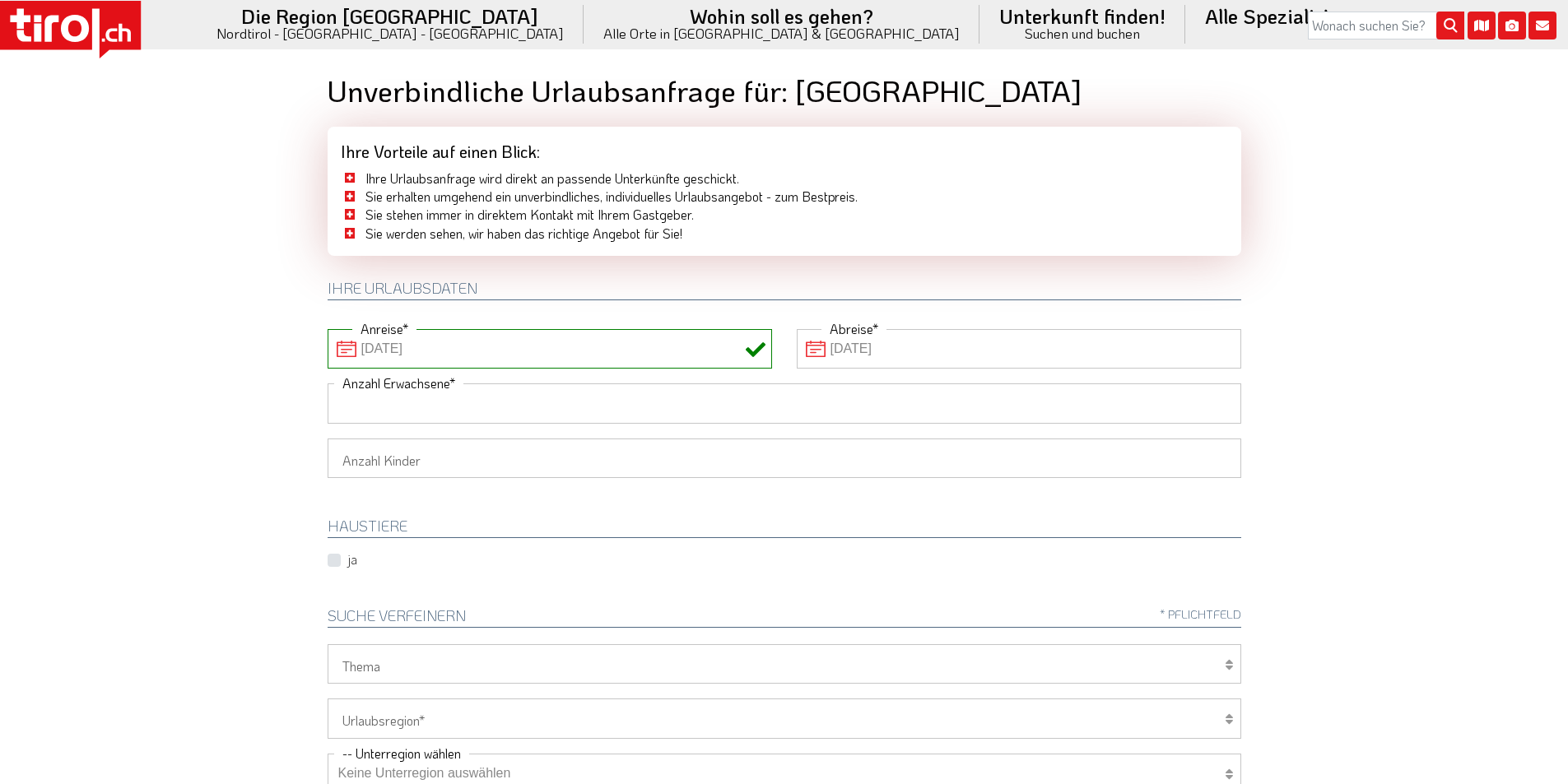
drag, startPoint x: 415, startPoint y: 403, endPoint x: 224, endPoint y: 375, distance: 193.0
click at [413, 403] on input "Anzahl Erwachsene" at bounding box center [784, 403] width 913 height 40
type input "2"
click at [214, 375] on body ".st0{fill:#FFFFFF}.st1{fill:#E31017} Die Region [GEOGRAPHIC_DATA] [GEOGRAPHIC_D…" at bounding box center [784, 392] width 1568 height 784
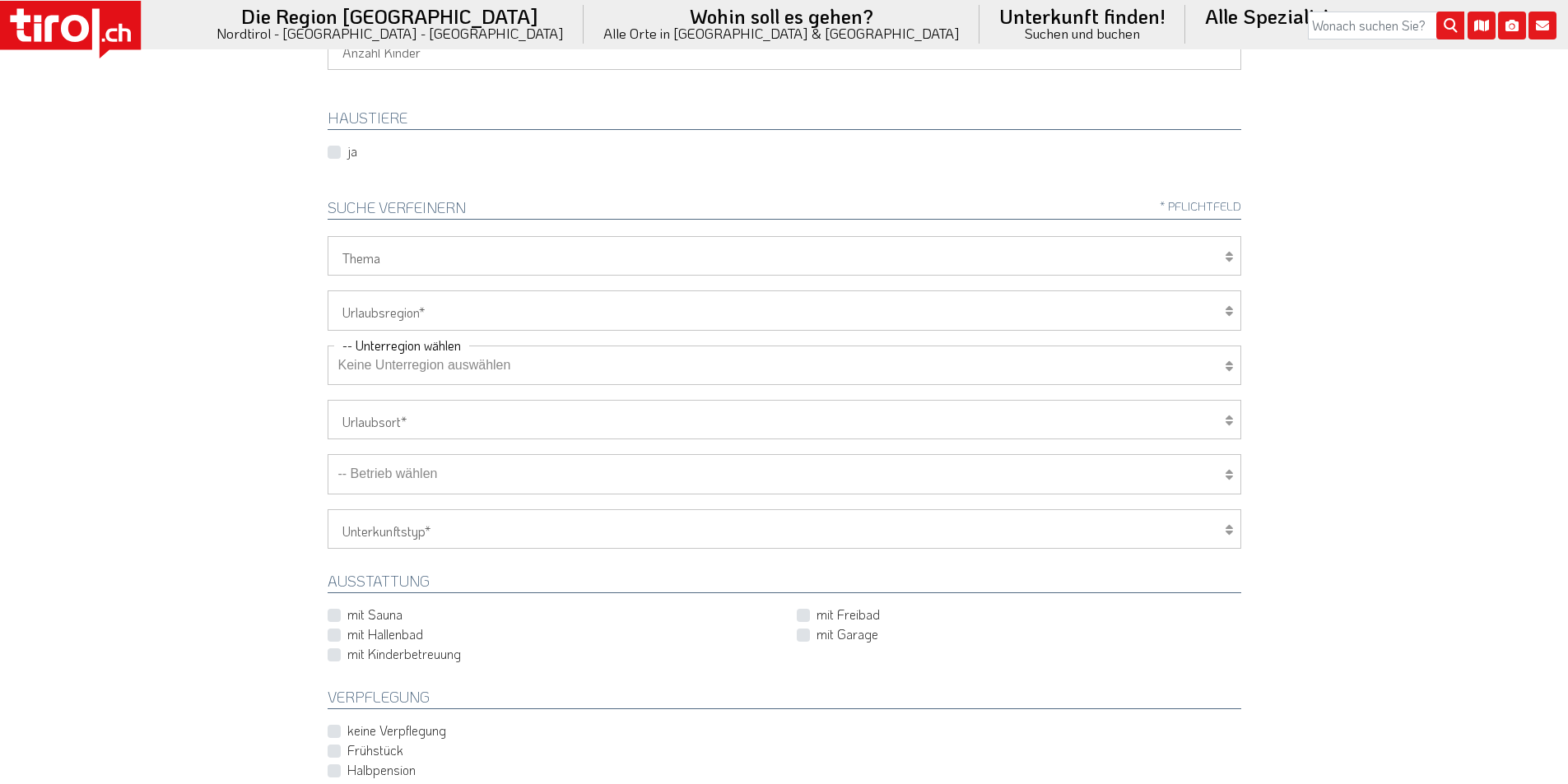
scroll to position [411, 0]
click at [407, 302] on select "[GEOGRAPHIC_DATA]/Nordtirol Osttirol [GEOGRAPHIC_DATA] Tirols Nachbarn" at bounding box center [784, 307] width 913 height 40
select select "7272"
click at [327, 287] on select "[GEOGRAPHIC_DATA]/Nordtirol Osttirol [GEOGRAPHIC_DATA] Tirols Nachbarn" at bounding box center [784, 307] width 913 height 40
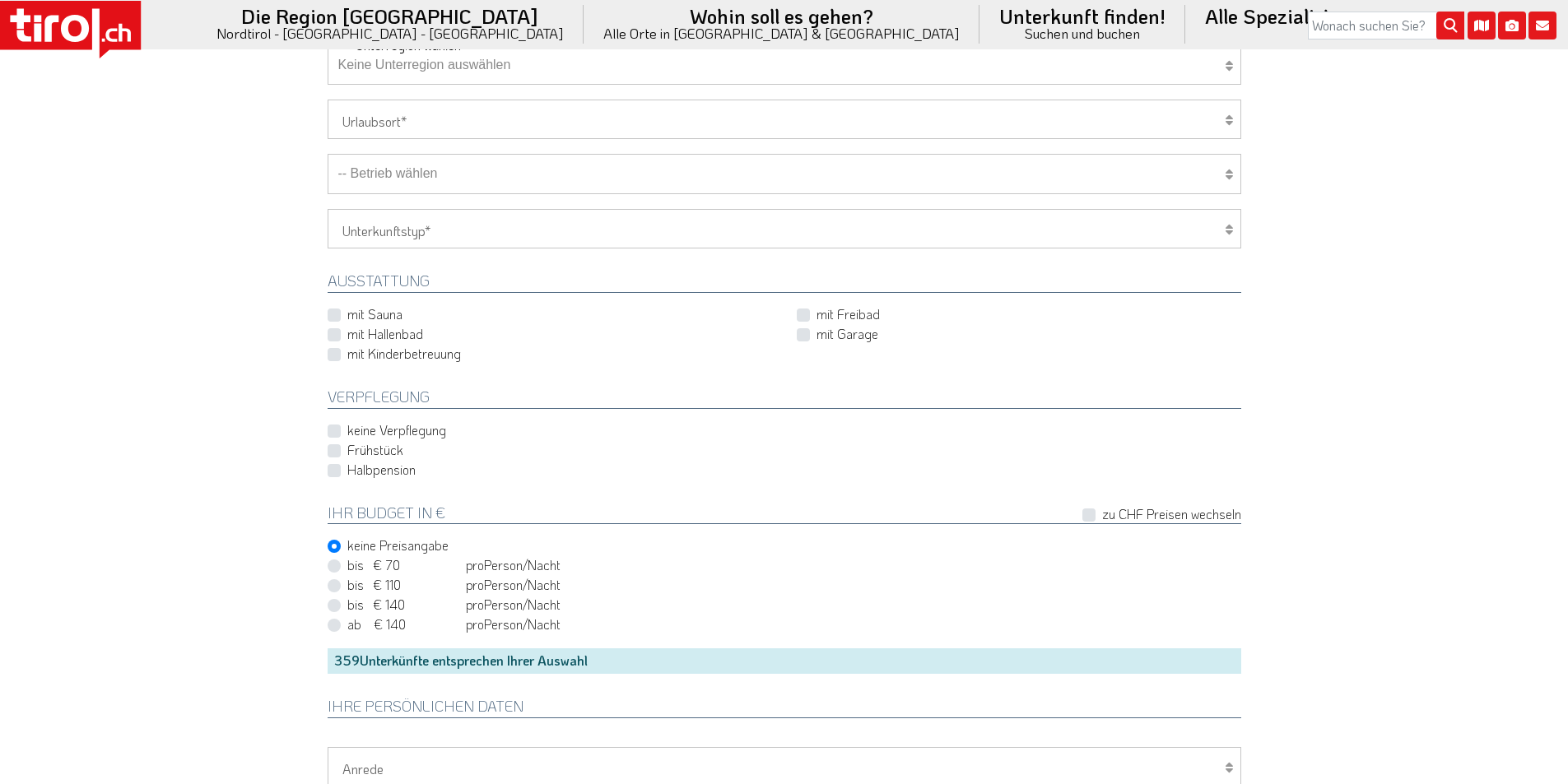
scroll to position [1152, 0]
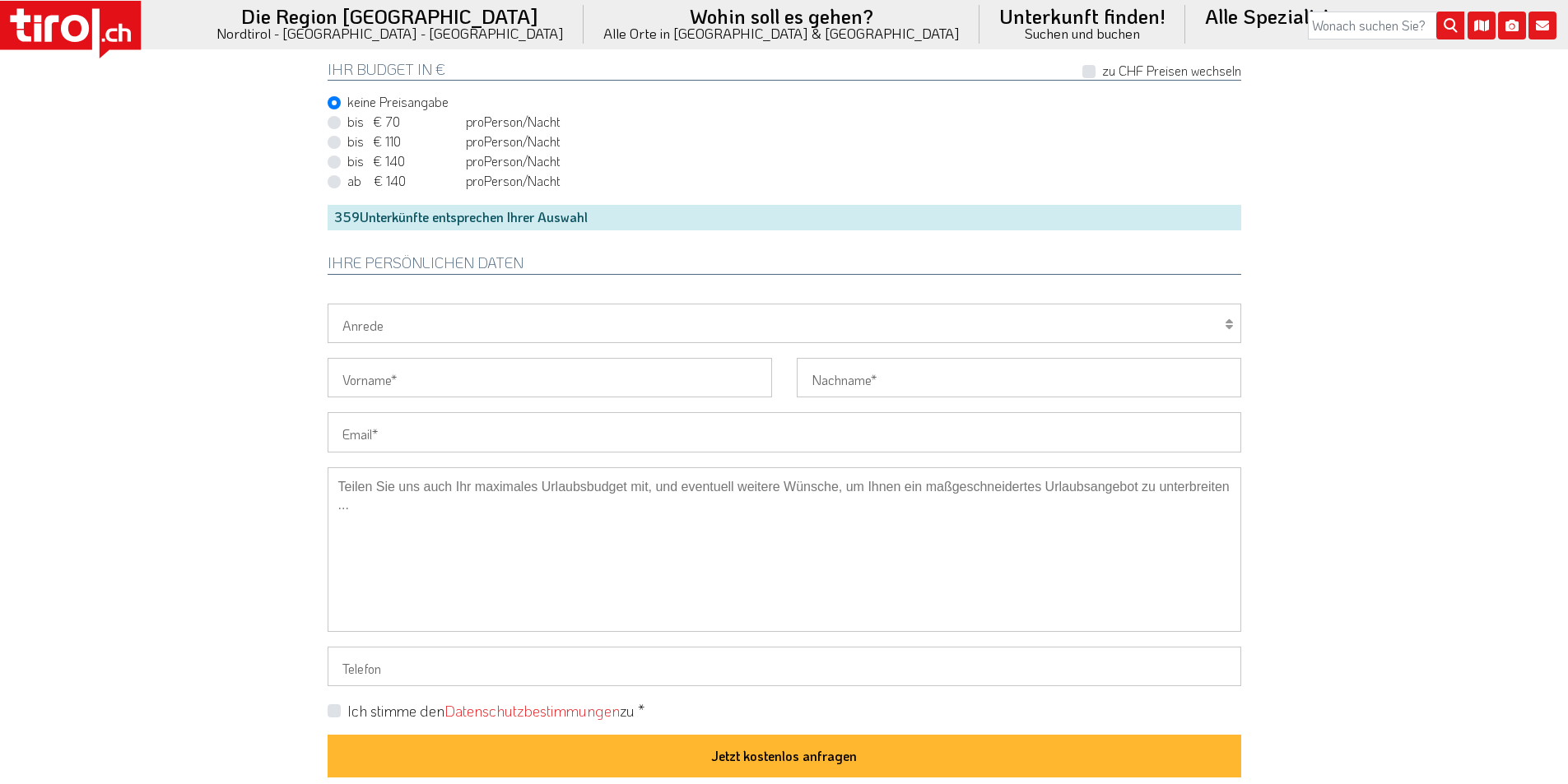
click at [385, 436] on input "Email" at bounding box center [784, 432] width 913 height 40
paste input "pierluigi.pannacci@gmail.com"
type input "pierluigi.pannacci@gmail.com"
drag, startPoint x: 359, startPoint y: 427, endPoint x: 296, endPoint y: 422, distance: 63.2
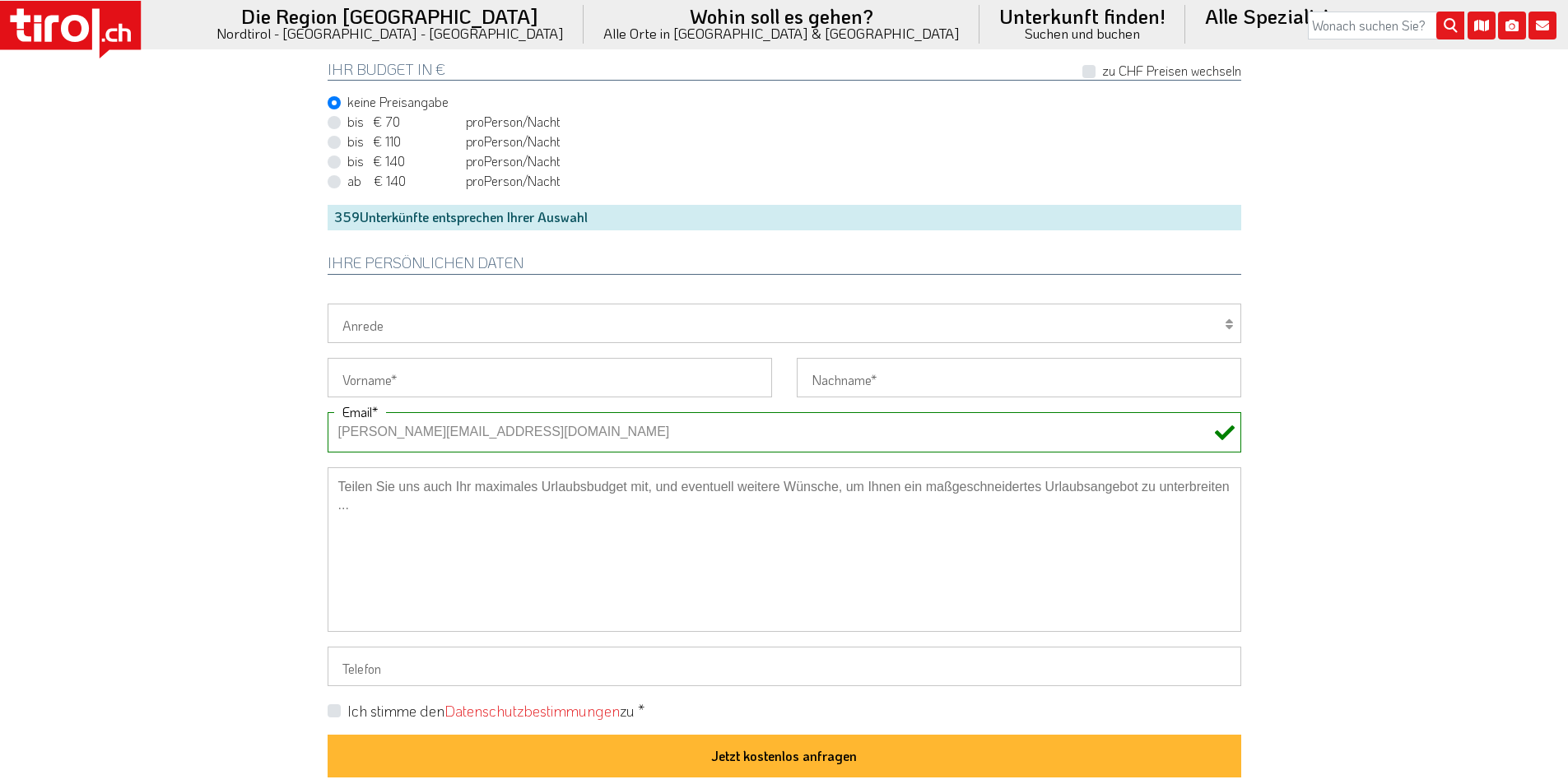
click at [362, 332] on select "Herr Frau Familie" at bounding box center [784, 323] width 913 height 40
select select "Herr"
click at [327, 304] on select "Herr Frau Familie" at bounding box center [784, 323] width 913 height 40
drag, startPoint x: 353, startPoint y: 378, endPoint x: 342, endPoint y: 376, distance: 11.2
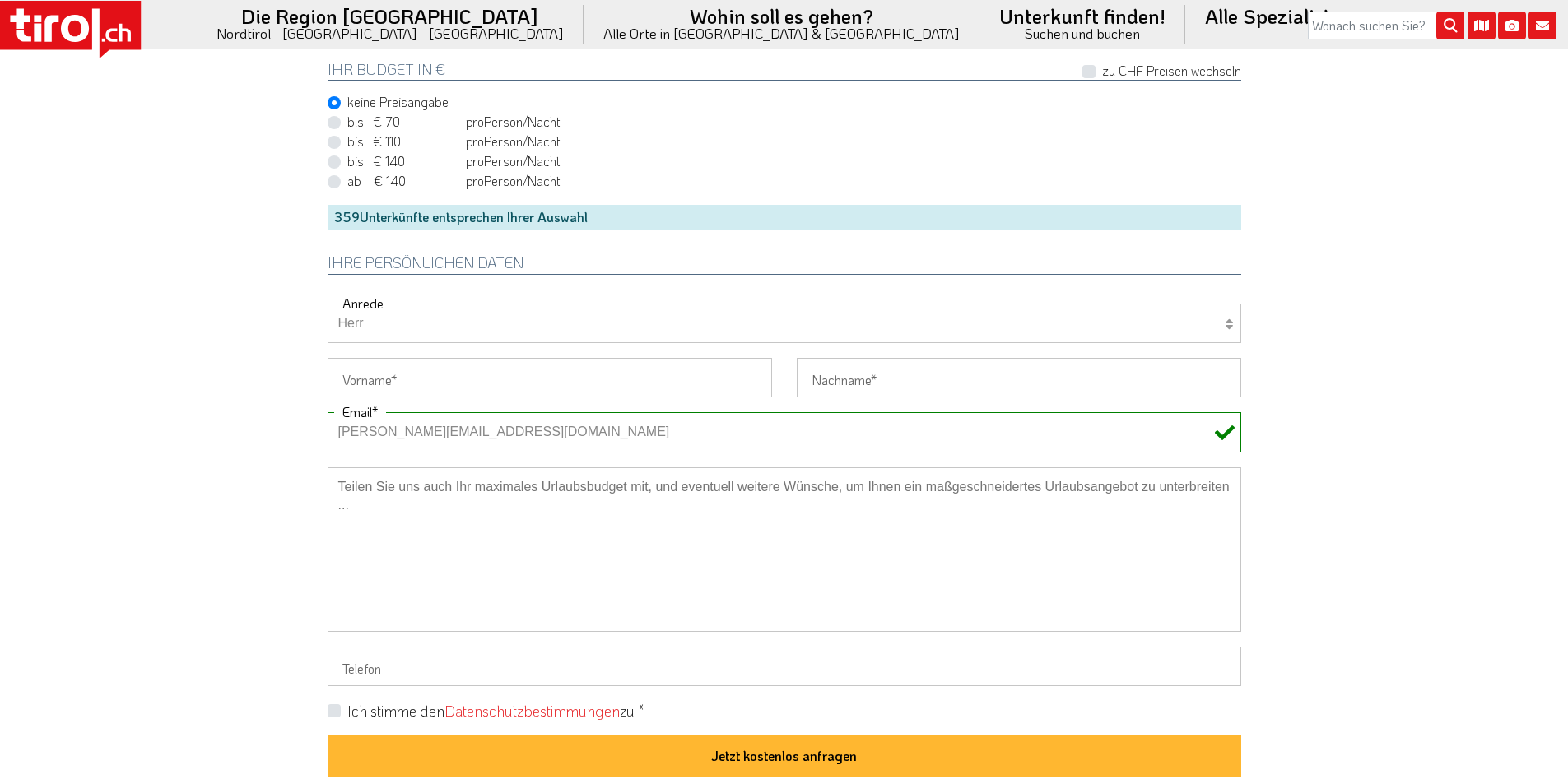
click at [353, 378] on input "Vorname" at bounding box center [549, 378] width 444 height 40
paste input "Pierluigi"
type input "Pierluigi"
drag, startPoint x: 864, startPoint y: 384, endPoint x: 872, endPoint y: 382, distance: 8.2
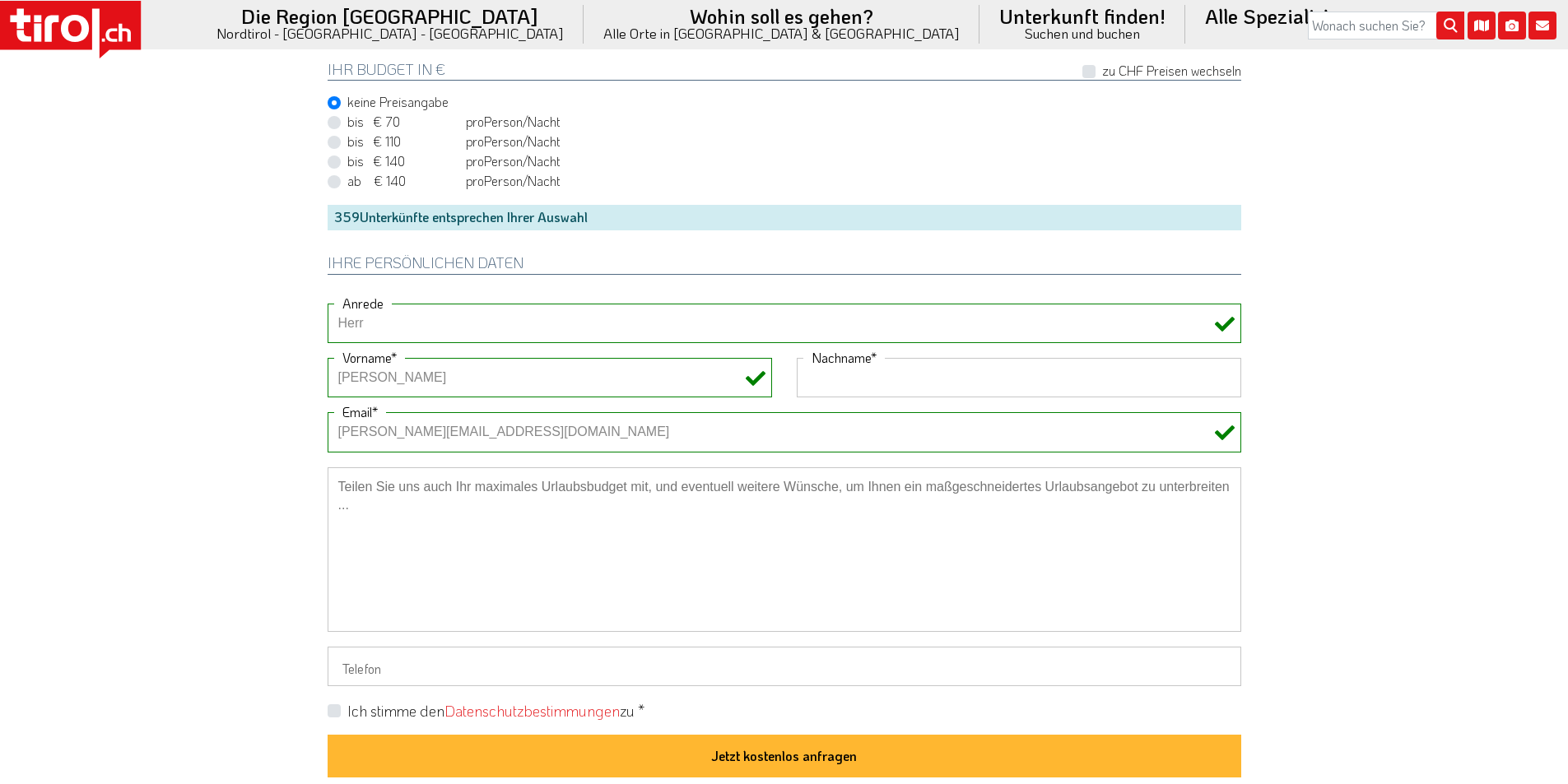
click at [865, 384] on input "Nachname" at bounding box center [1018, 378] width 444 height 40
paste input "Pannacci"
type input "Pannacci"
click at [436, 491] on textarea at bounding box center [784, 549] width 913 height 165
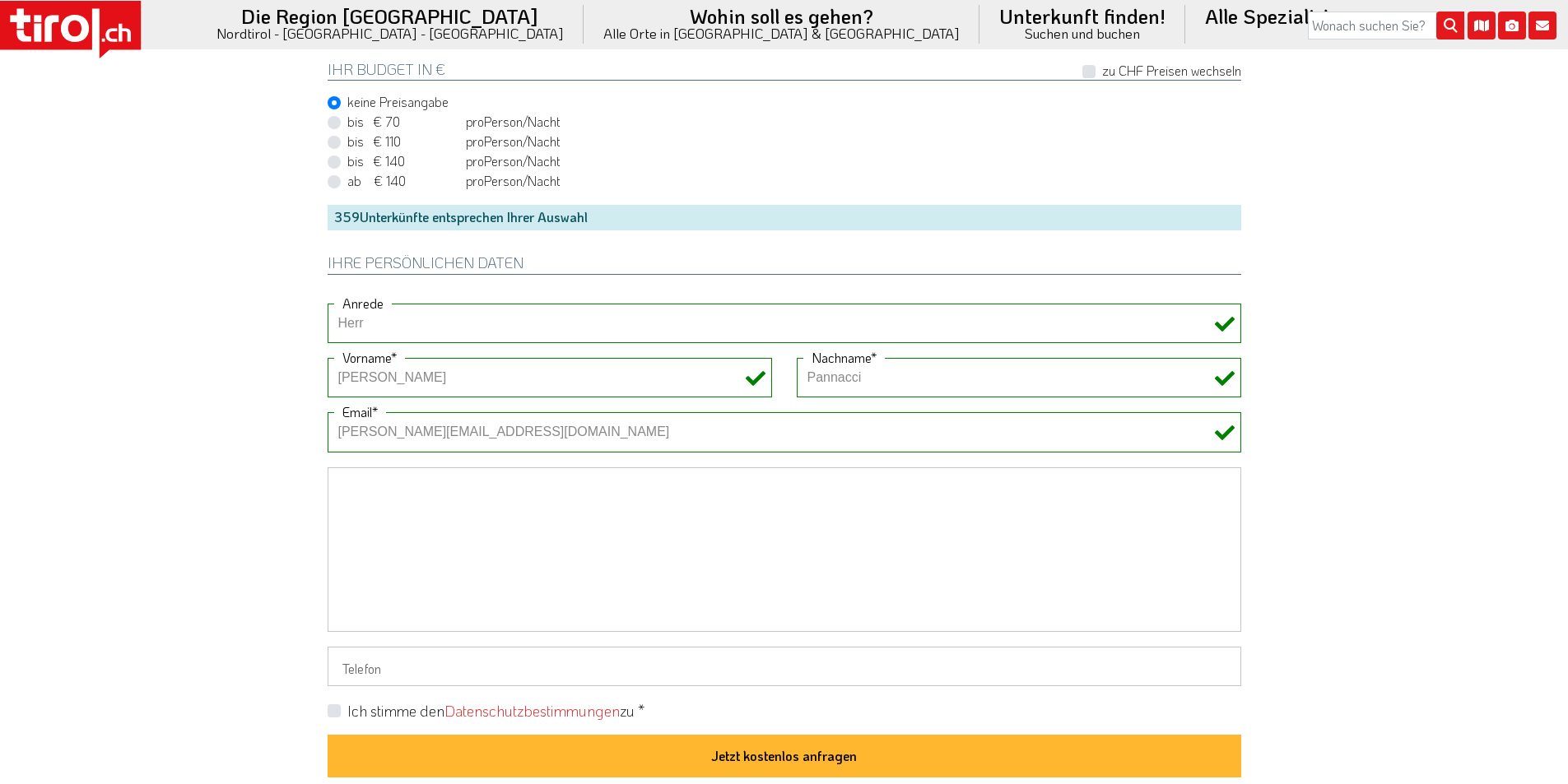
paste textarea "Accettate anche animali?"
drag, startPoint x: 368, startPoint y: 490, endPoint x: 307, endPoint y: 490, distance: 61.0
type textarea "Accettate anche animali?"
click at [347, 710] on label "Ich stimme den Datenschutzbestimmungen zu *" at bounding box center [496, 712] width 297 height 21
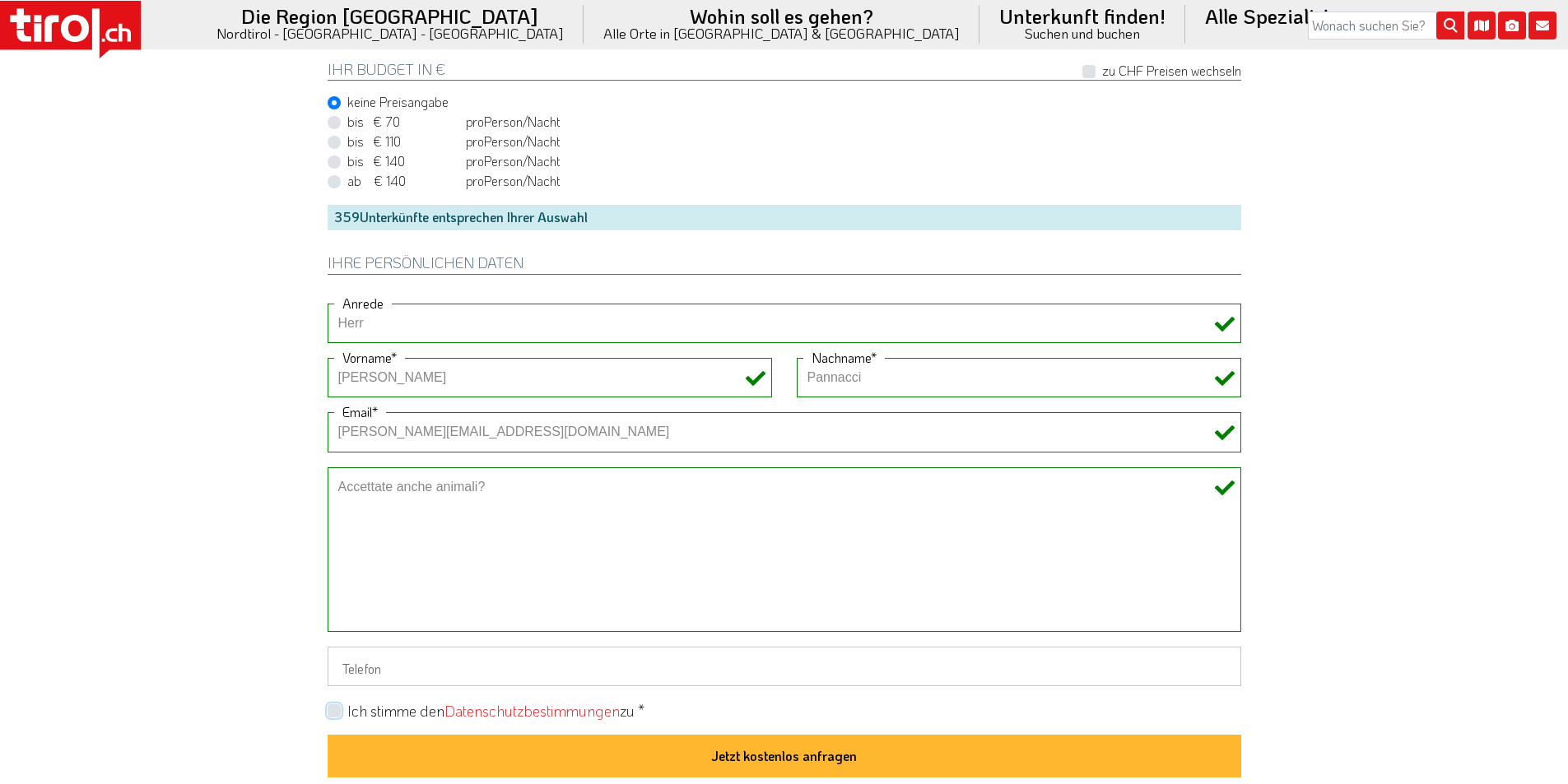
click at [331, 710] on input "Ich stimme den Datenschutzbestimmungen zu *" at bounding box center [788, 710] width 913 height 10
checkbox input "true"
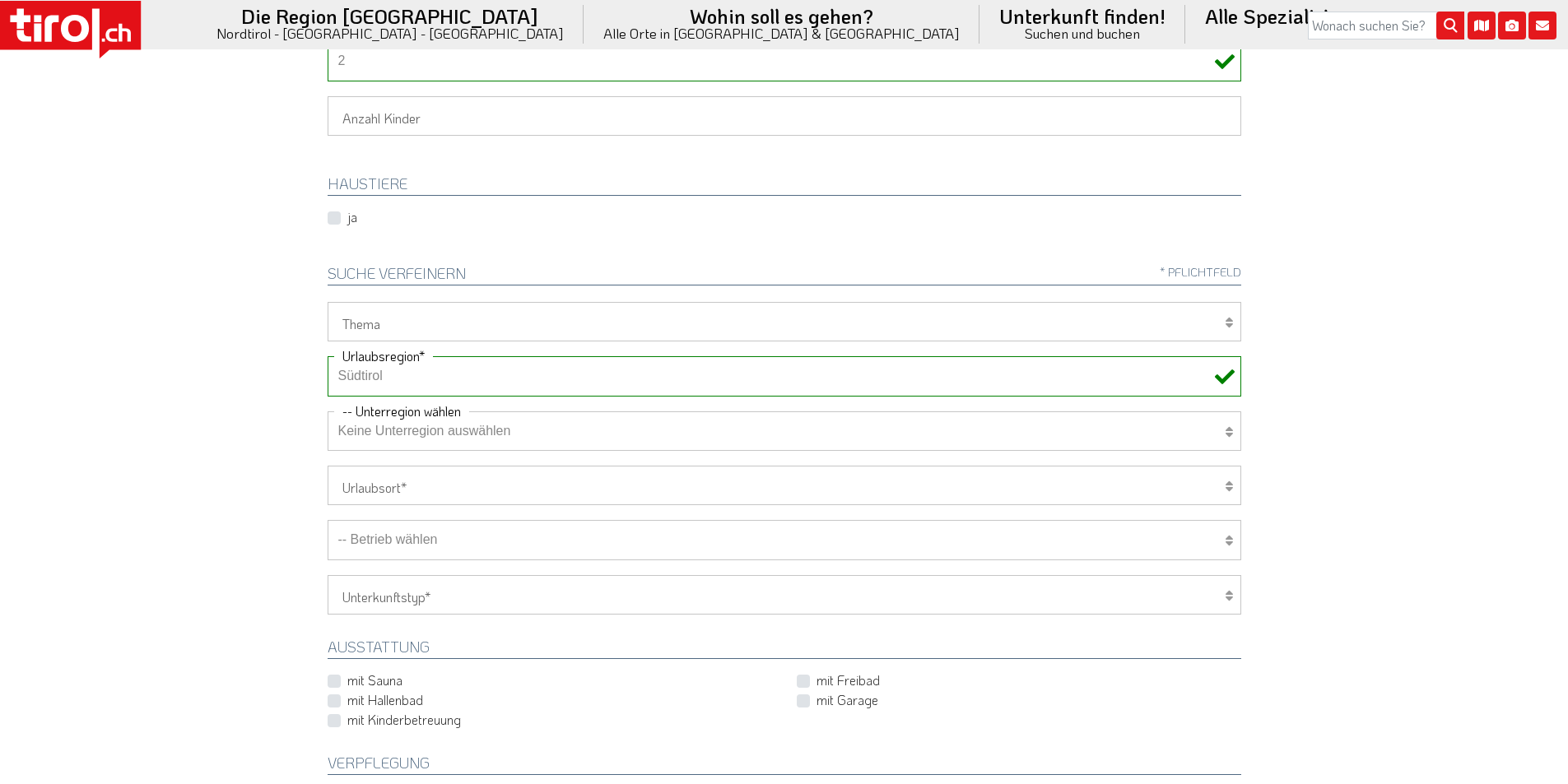
scroll to position [494, 0]
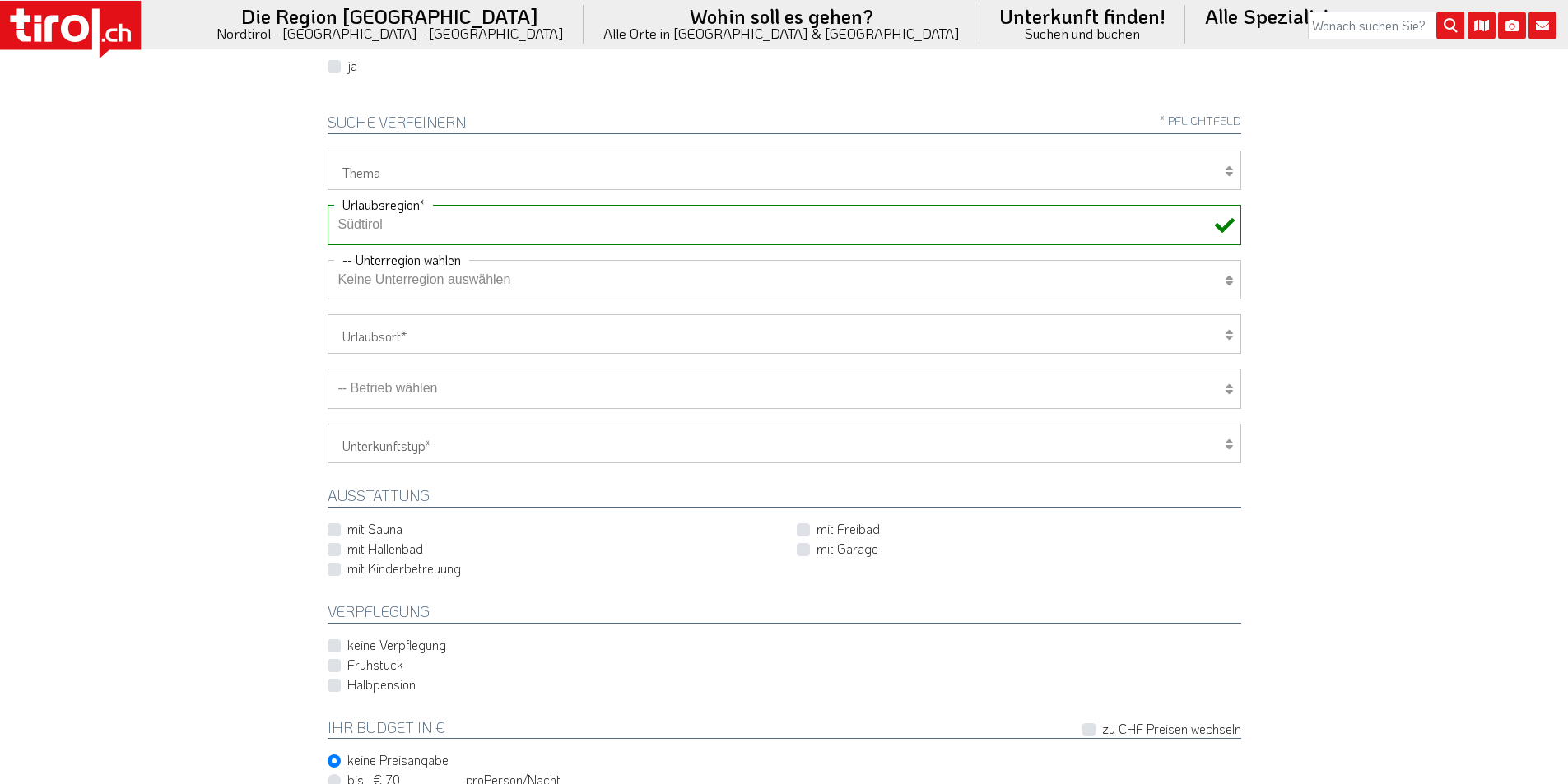
click at [426, 385] on select "-- Betrieb wählen ABINEA Dolomiti Romantic SPA Hotel [GEOGRAPHIC_DATA] - Oetz A…" at bounding box center [784, 388] width 913 height 40
select select "46686"
click at [327, 368] on select "-- Betrieb wählen ABINEA Dolomiti Romantic SPA Hotel [GEOGRAPHIC_DATA] - Oetz A…" at bounding box center [784, 388] width 913 height 40
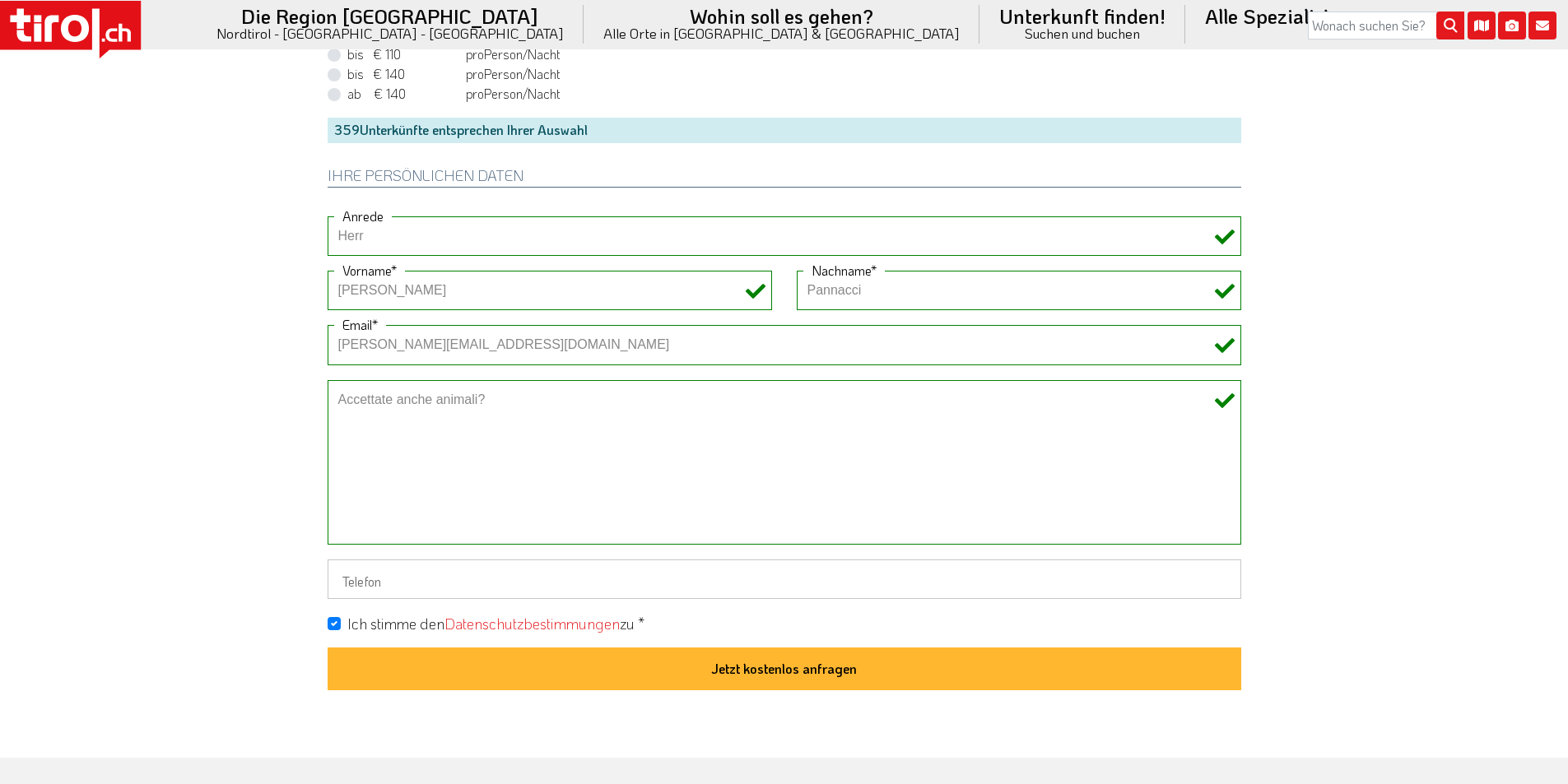
scroll to position [1399, 0]
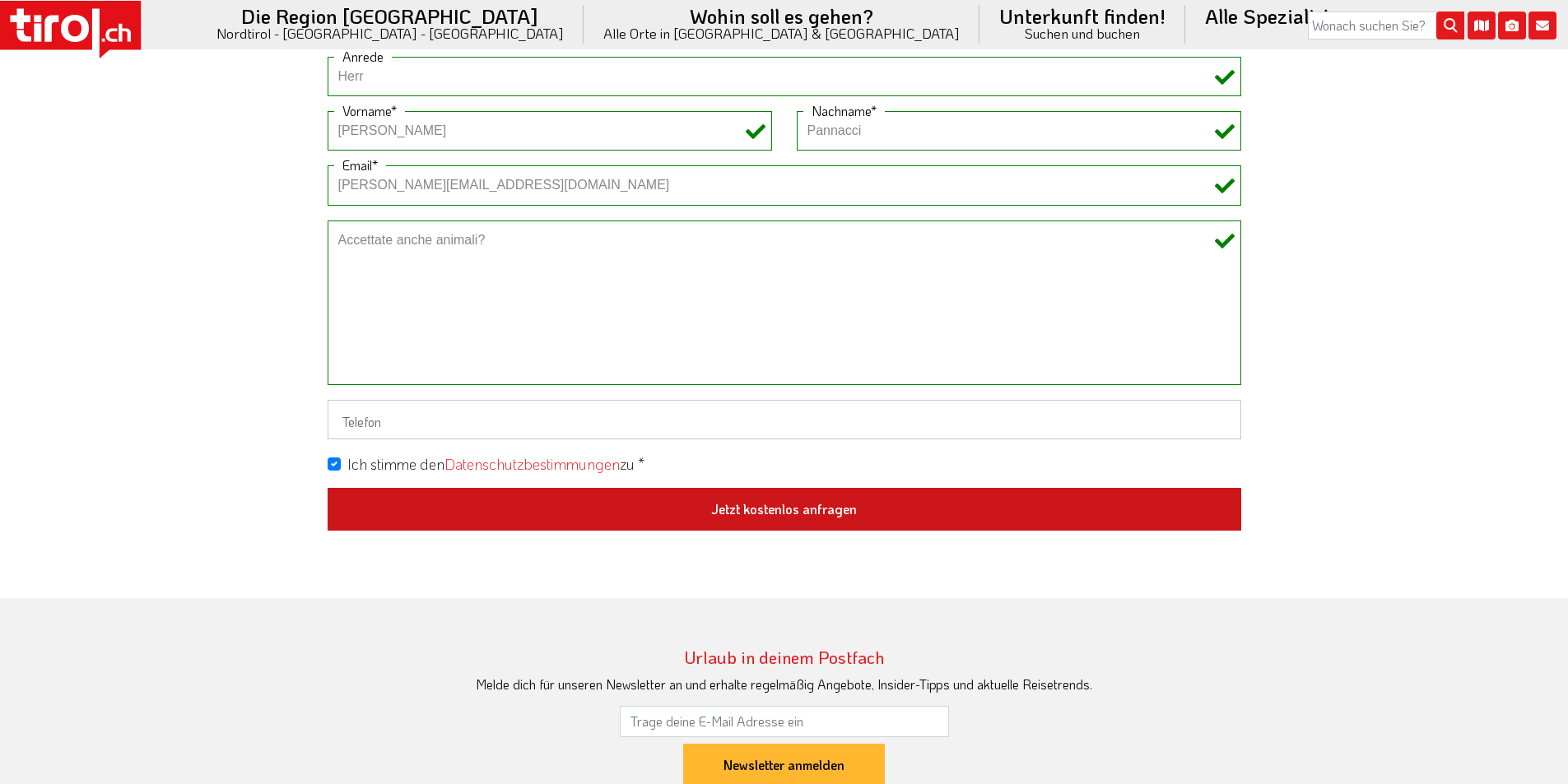
click at [855, 507] on button "Jetzt kostenlos anfragen" at bounding box center [784, 509] width 913 height 43
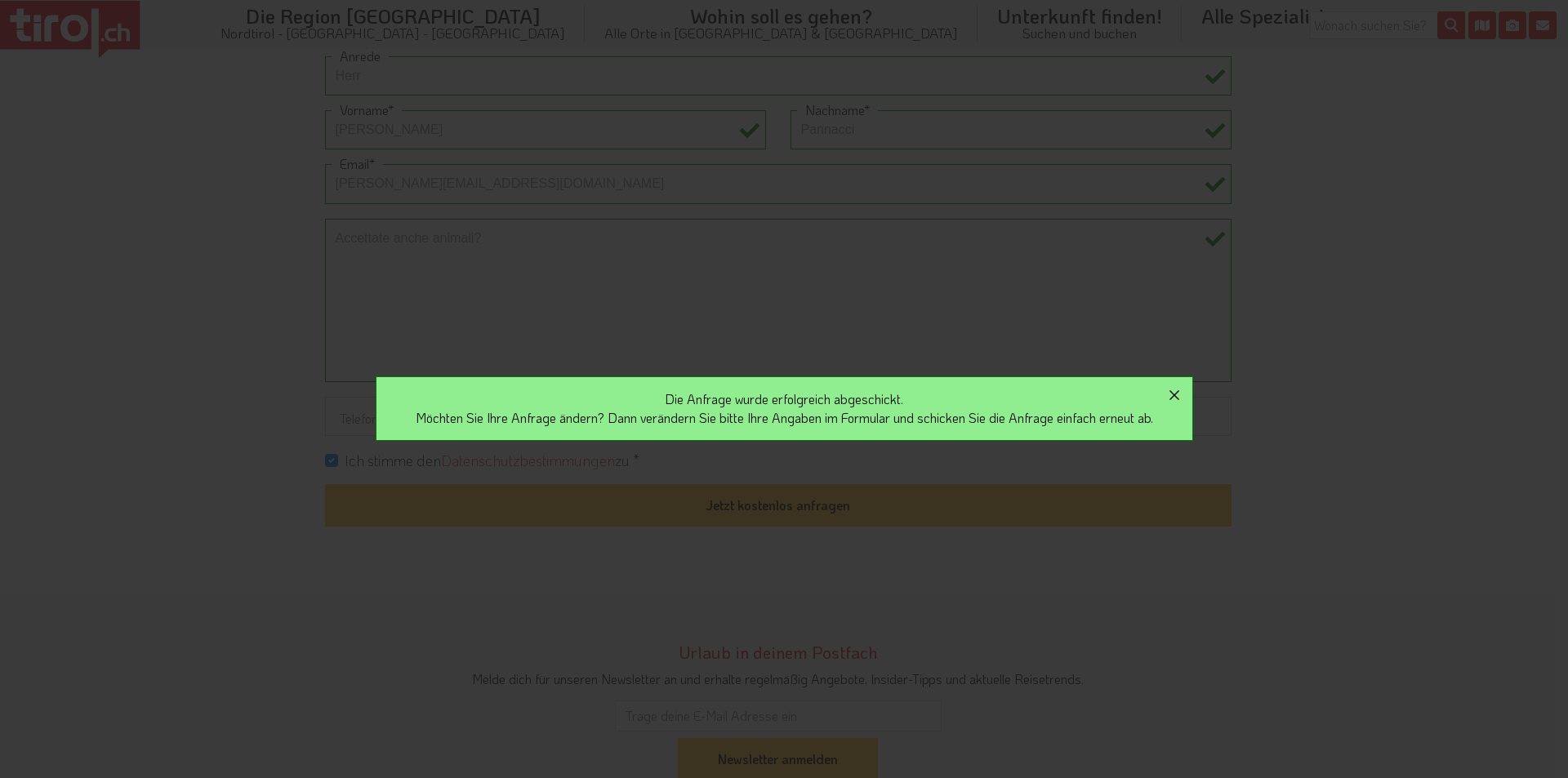
click at [1179, 390] on icon "button" at bounding box center [1173, 395] width 20 height 20
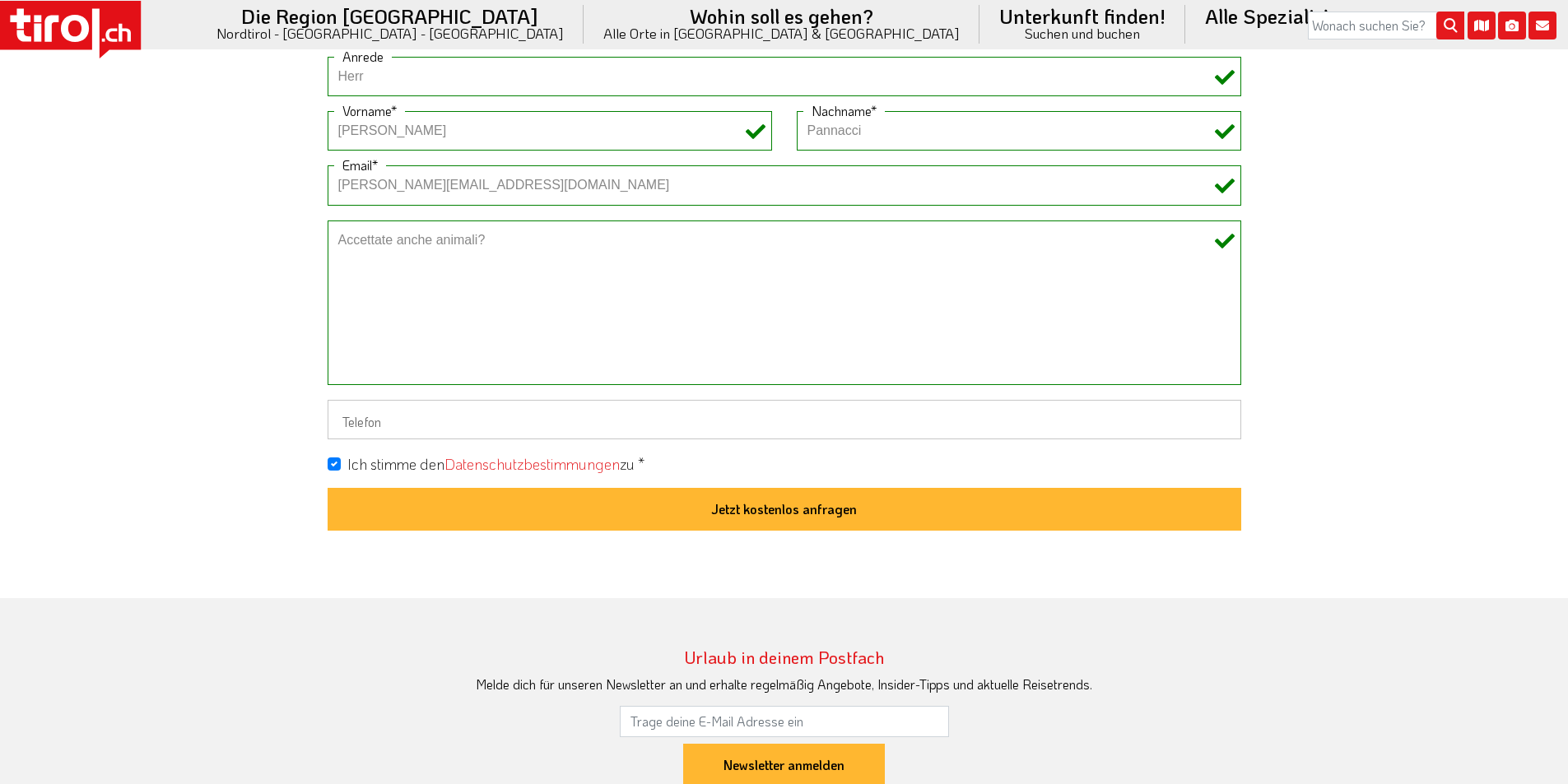
click at [70, 21] on icon at bounding box center [74, 29] width 28 height 28
